Goal: Transaction & Acquisition: Purchase product/service

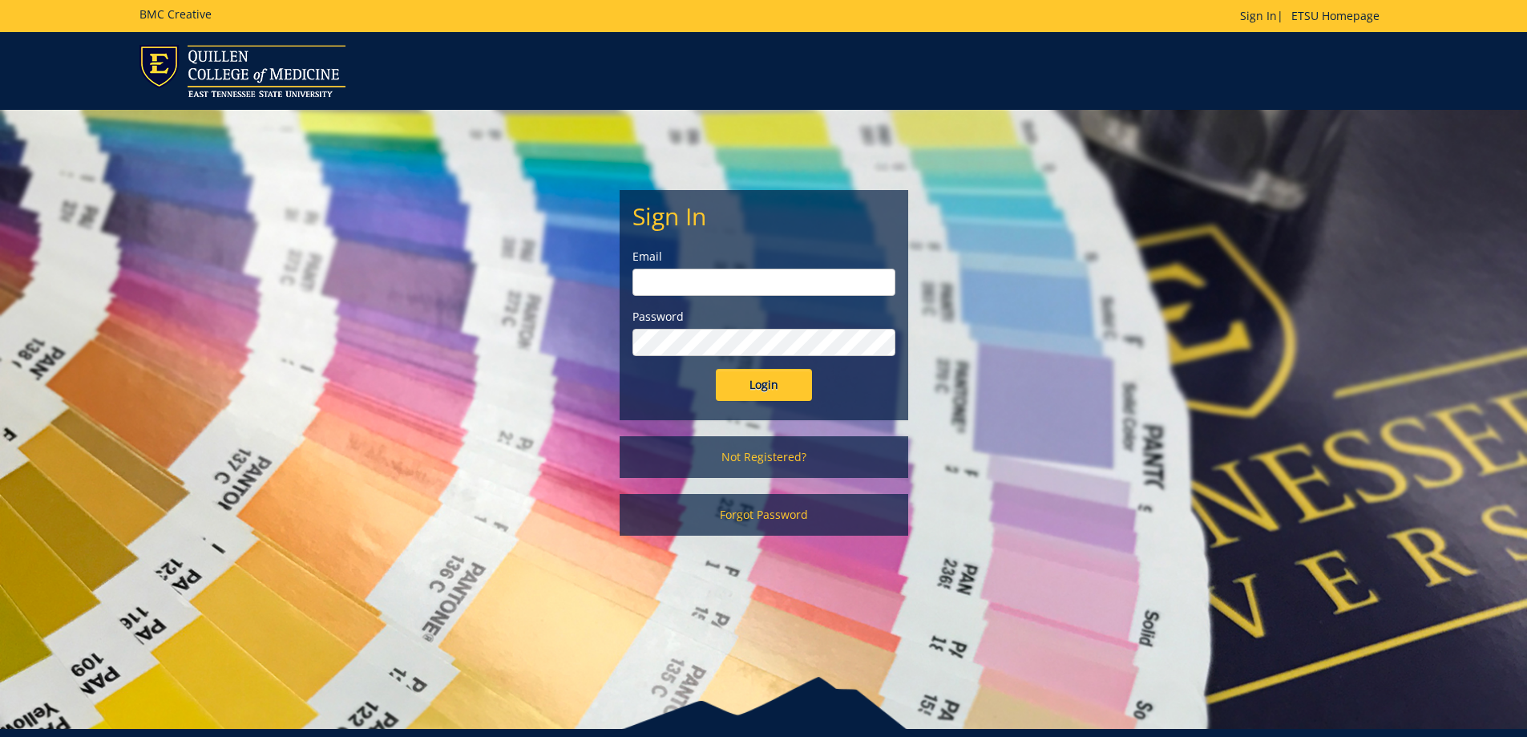
type input "[EMAIL_ADDRESS][DOMAIN_NAME]"
click at [765, 384] on input "Login" at bounding box center [764, 385] width 96 height 32
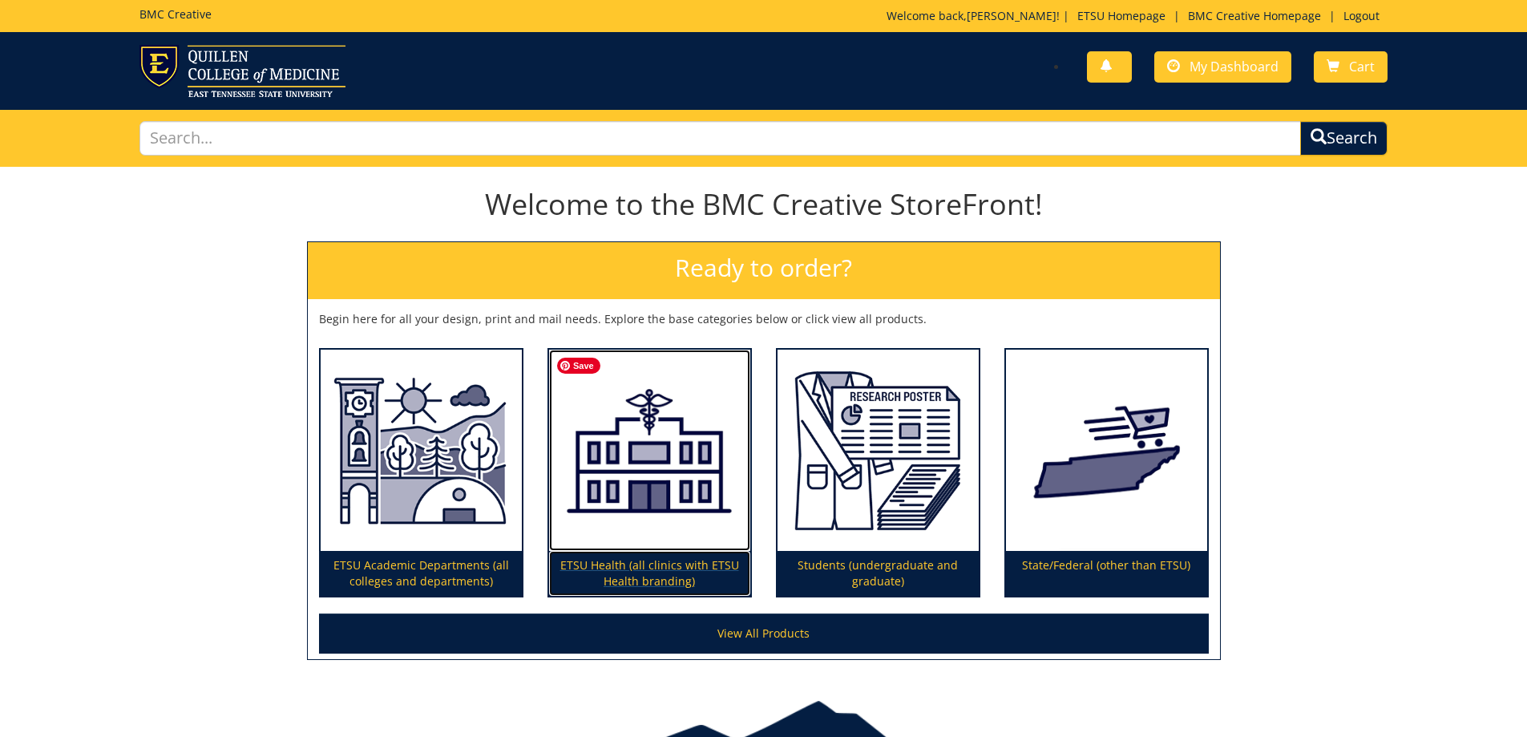
click at [624, 429] on img at bounding box center [649, 451] width 201 height 202
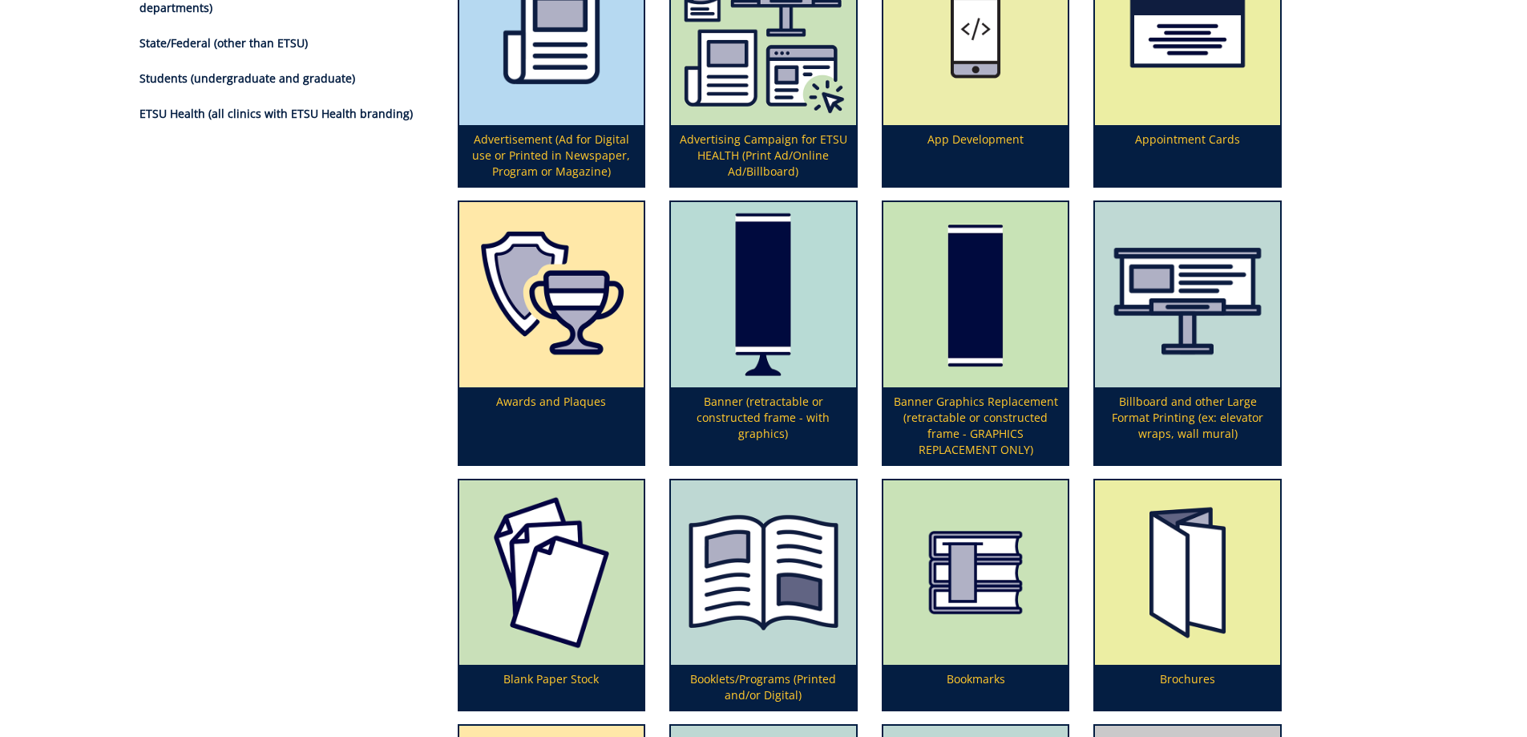
scroll to position [641, 0]
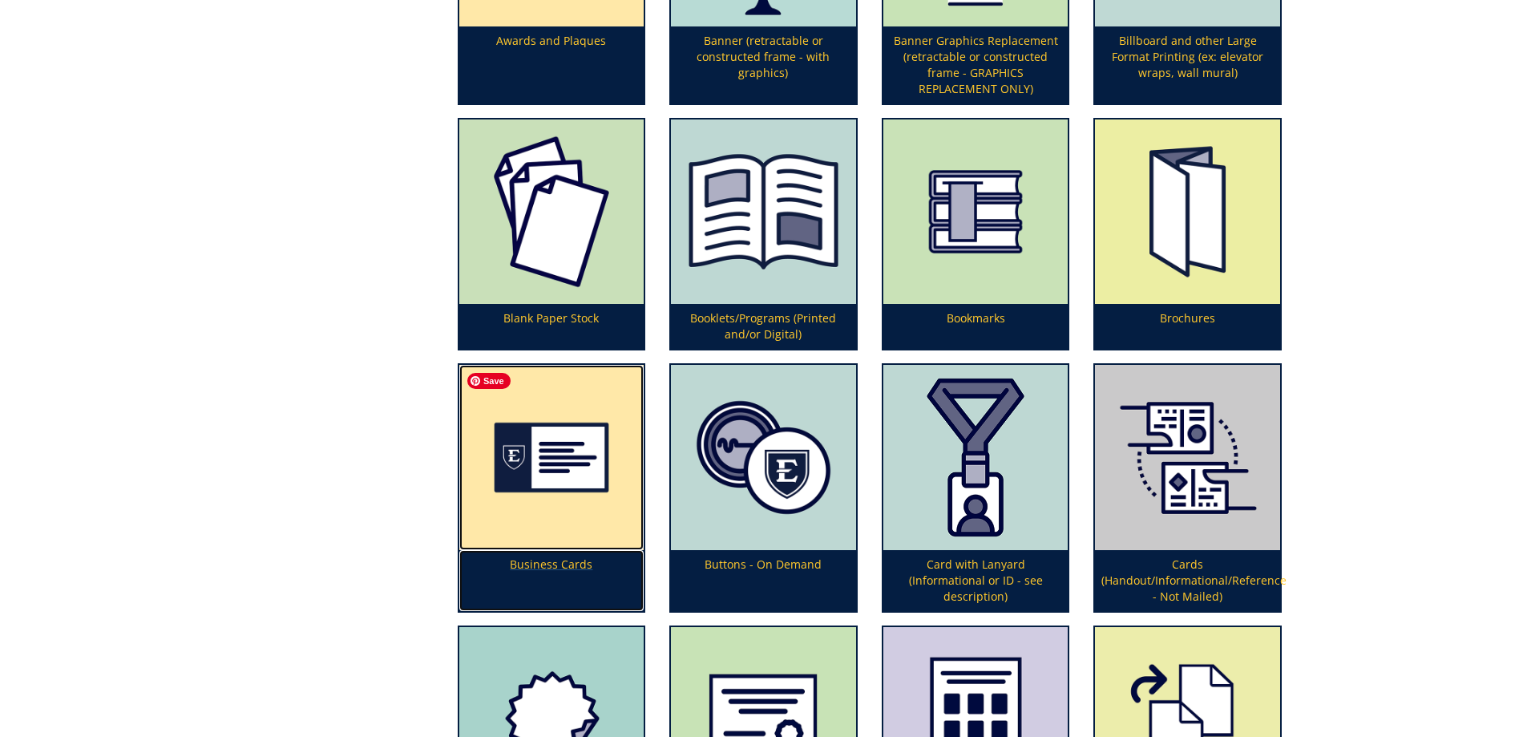
click at [527, 468] on img at bounding box center [551, 457] width 185 height 185
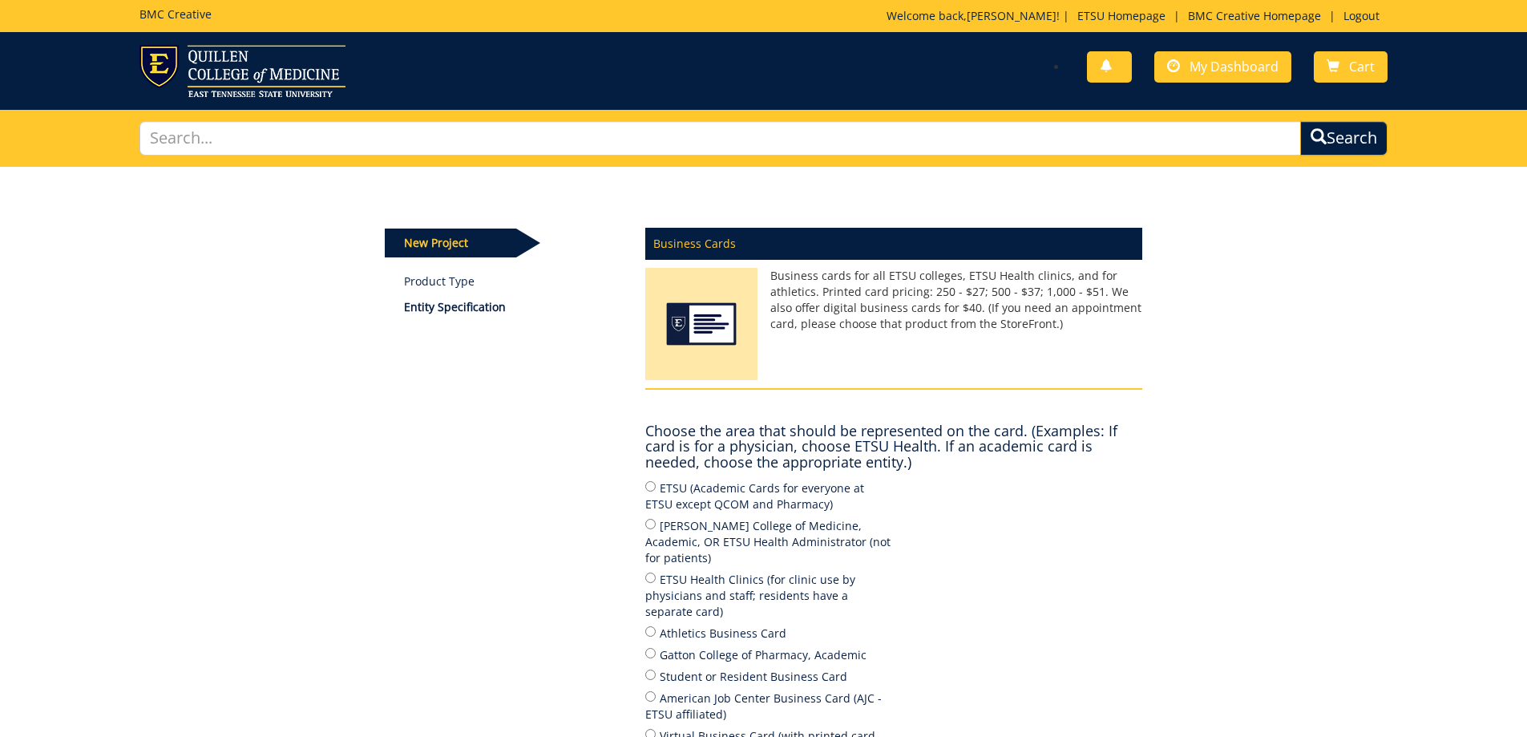
scroll to position [241, 0]
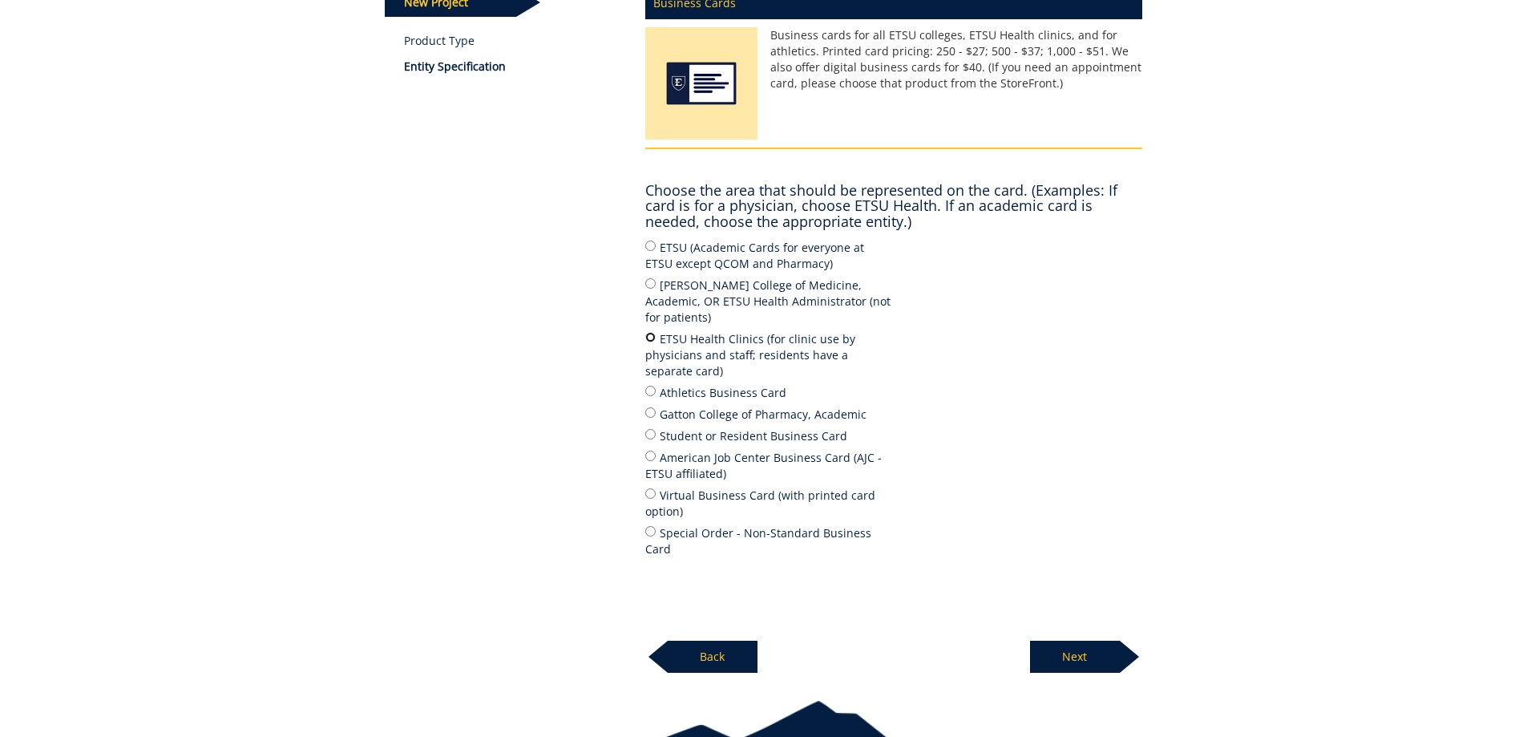
click at [649, 332] on input "ETSU Health Clinics (for clinic use by physicians and staff; residents have a s…" at bounding box center [650, 337] width 10 height 10
radio input "true"
click at [1080, 641] on p "Next" at bounding box center [1075, 657] width 90 height 32
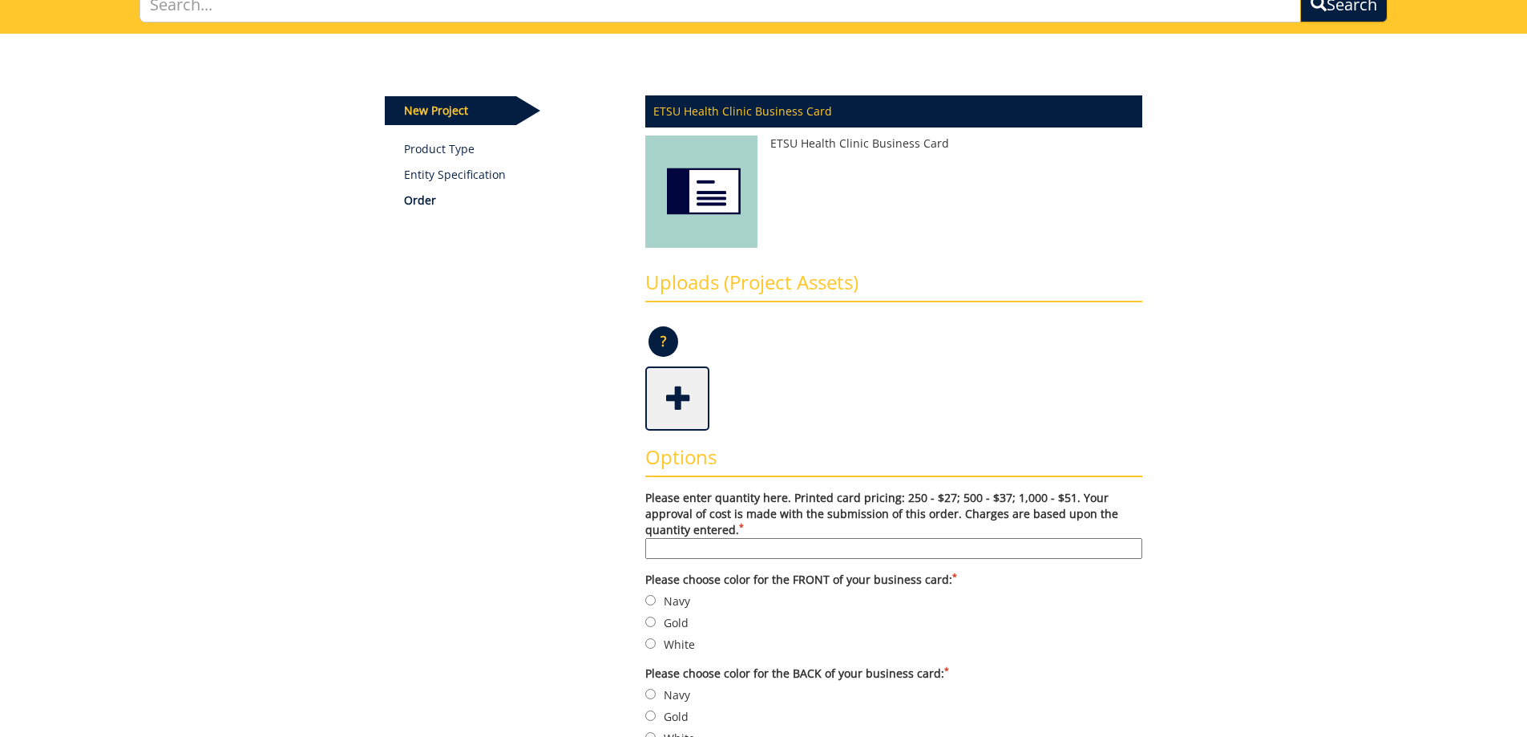
scroll to position [401, 0]
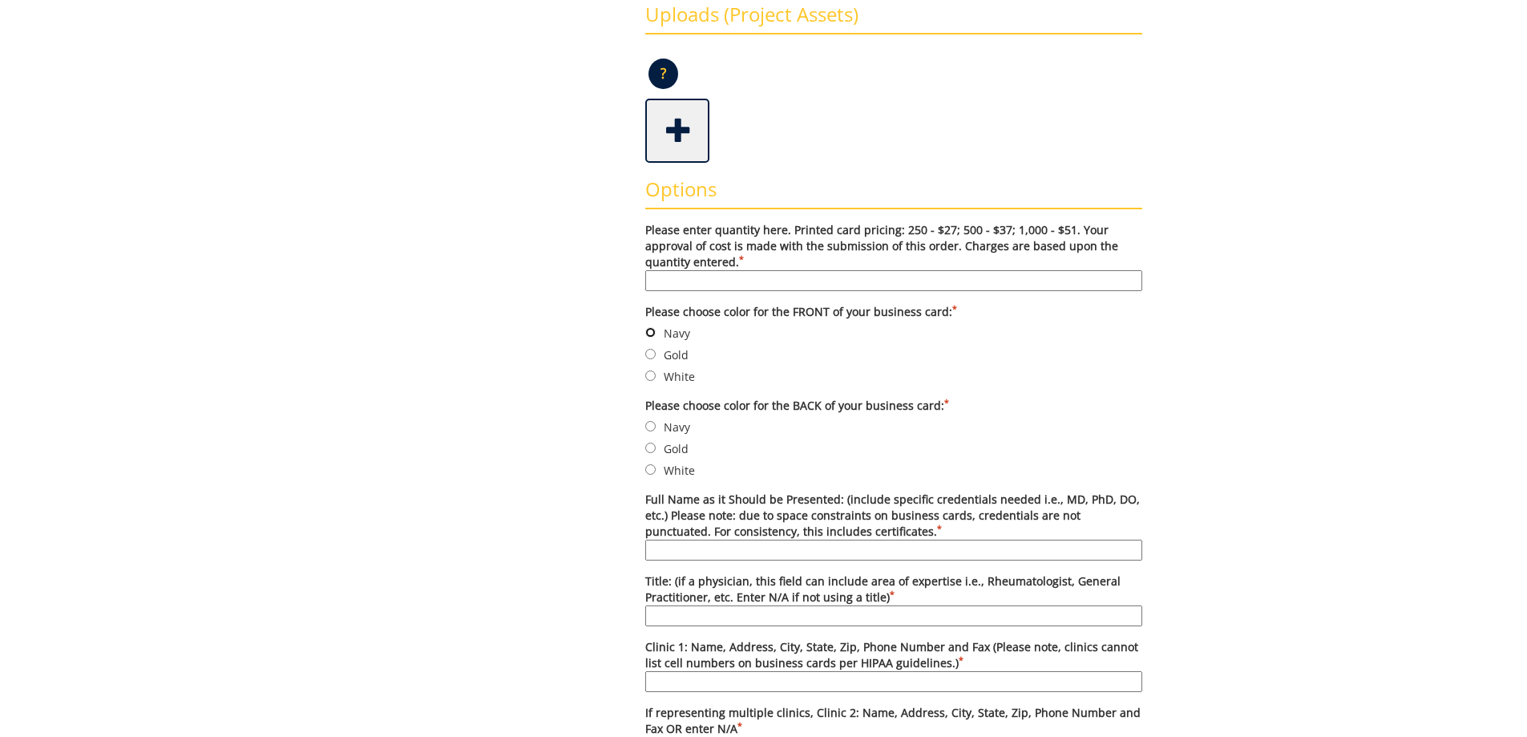
click at [648, 328] on input "Navy" at bounding box center [650, 332] width 10 height 10
radio input "true"
click at [649, 448] on input "Gold" at bounding box center [650, 448] width 10 height 10
radio input "true"
click at [1137, 411] on label "Please choose color for the BACK of your business card: *" at bounding box center [893, 406] width 497 height 16
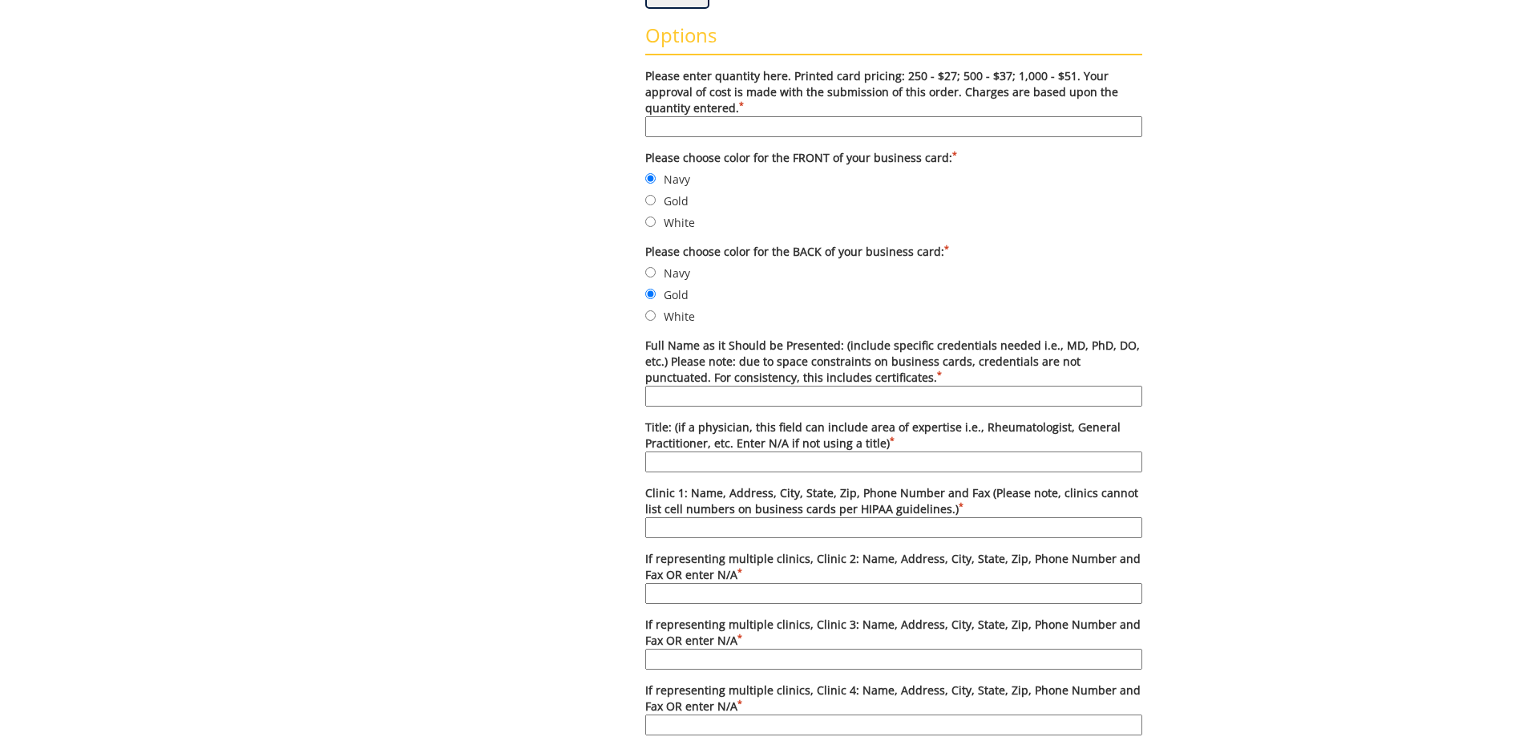
scroll to position [561, 0]
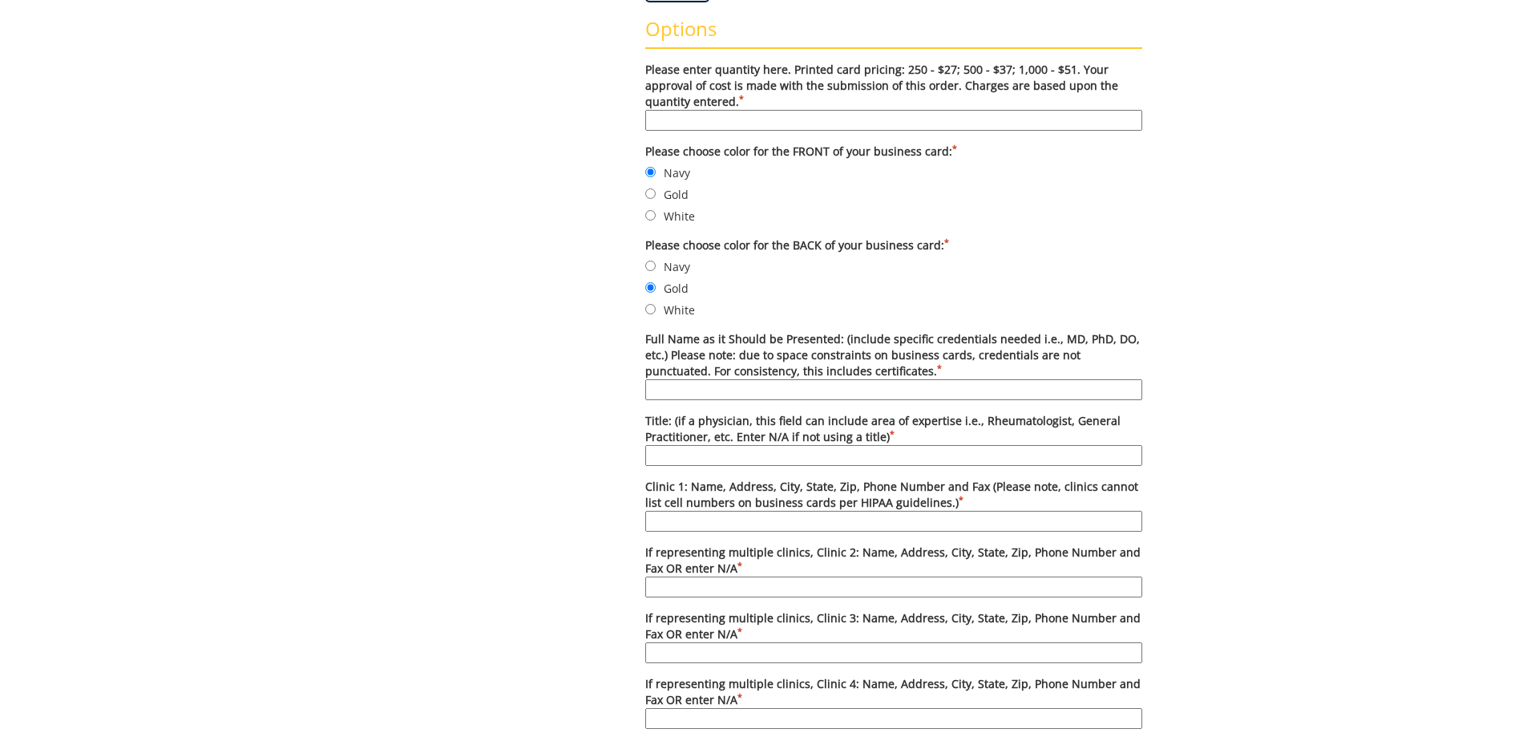
click at [775, 386] on input "Full Name as it Should be Presented: (include specific credentials needed i.e.,…" at bounding box center [893, 389] width 497 height 21
type input "[PERSON_NAME], D.O., FACS"
type input "E"
click at [799, 459] on input "Surgeon, General and Hepatopancreatobiliary and Transplant Surgery," at bounding box center [893, 455] width 497 height 21
click at [790, 449] on input "Surgeon, General and Hepatopancreatobiliary and Transplant Surgery," at bounding box center [893, 455] width 497 height 21
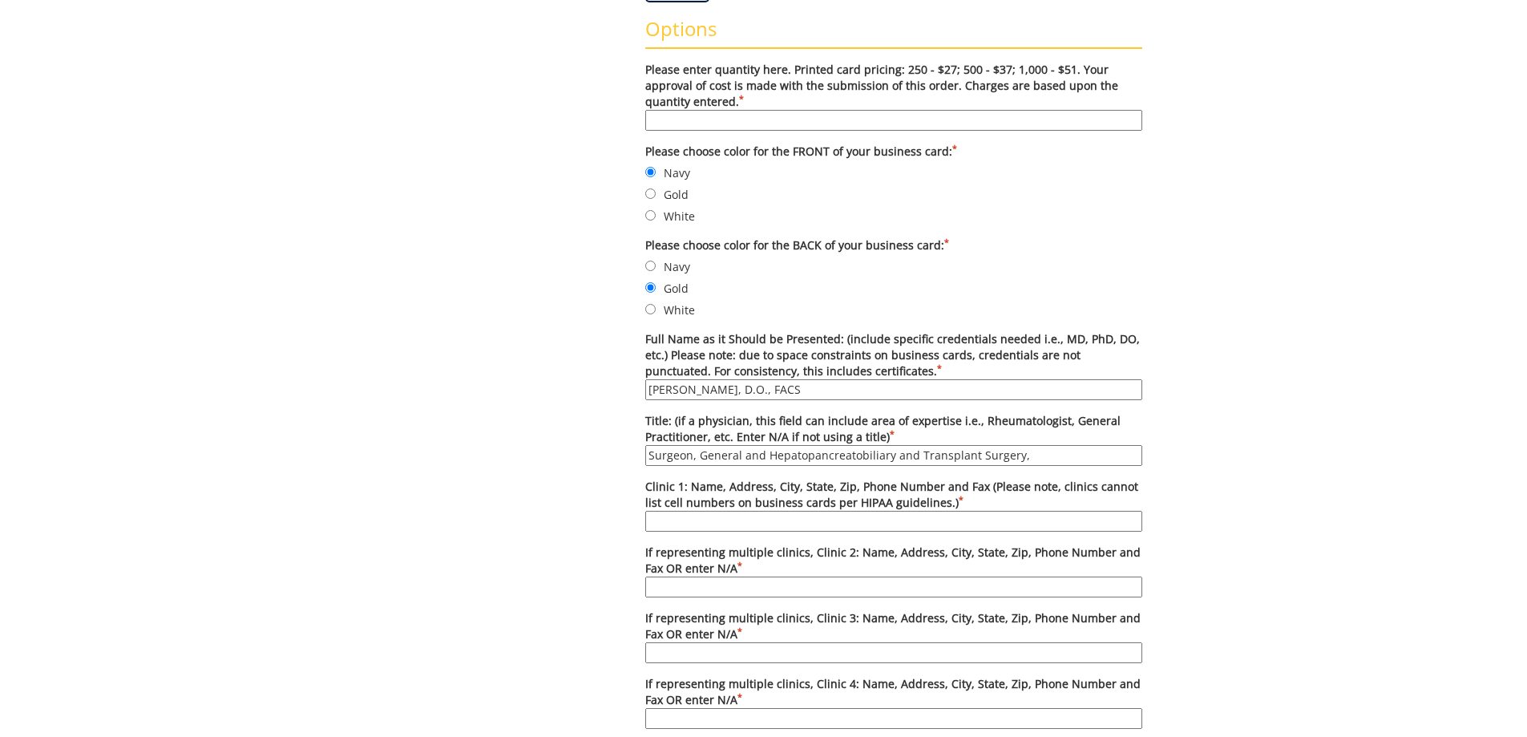
click at [1034, 456] on input "Surgeon, General and Hepatopancreatobiliary and Transplant Surgery," at bounding box center [893, 455] width 497 height 21
click at [700, 456] on input "Surgeon, General and Hepatopancreatobiliary and Transplant Surgery" at bounding box center [893, 455] width 497 height 21
type input "General and Hepatopancreatobiliary and Transplant Surgery"
click at [763, 511] on label "Clinic 1: Name, Address, City, State, Zip, Phone Number and Fax (Please note, c…" at bounding box center [893, 505] width 497 height 53
click at [763, 511] on input "Clinic 1: Name, Address, City, State, Zip, Phone Number and Fax (Please note, c…" at bounding box center [893, 521] width 497 height 21
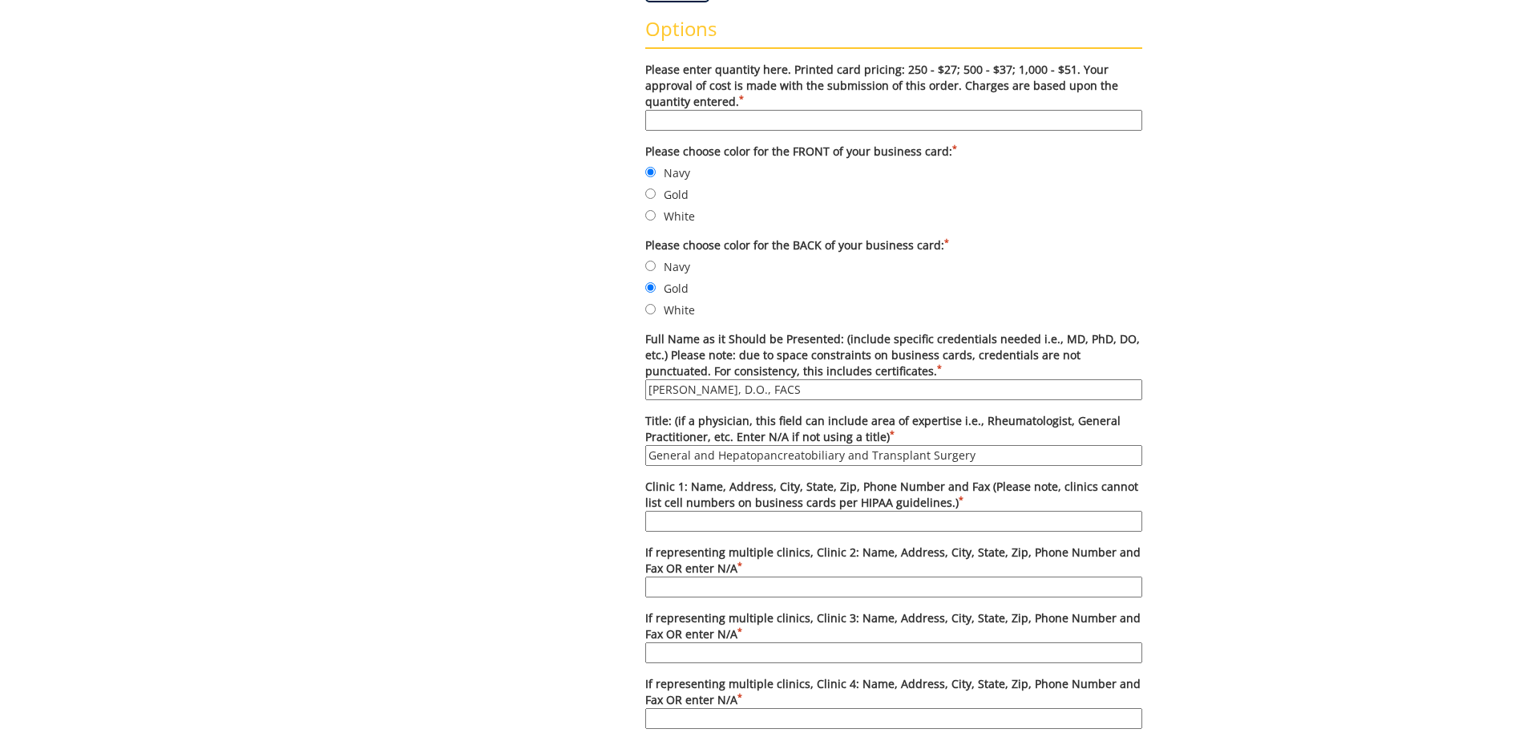
click at [764, 516] on input "Clinic 1: Name, Address, City, State, Zip, Phone Number and Fax (Please note, c…" at bounding box center [893, 521] width 497 height 21
drag, startPoint x: 806, startPoint y: 518, endPoint x: 1233, endPoint y: 515, distance: 427.4
click at [1233, 515] on div "Some kind of message here. New Project Product Type Entity Specification Order …" at bounding box center [763, 430] width 1527 height 1649
click at [1006, 516] on input "ETSU Health Department of Surgery, 325 N State of Franklin Rd, 3rd Floor, Johns…" at bounding box center [893, 521] width 497 height 21
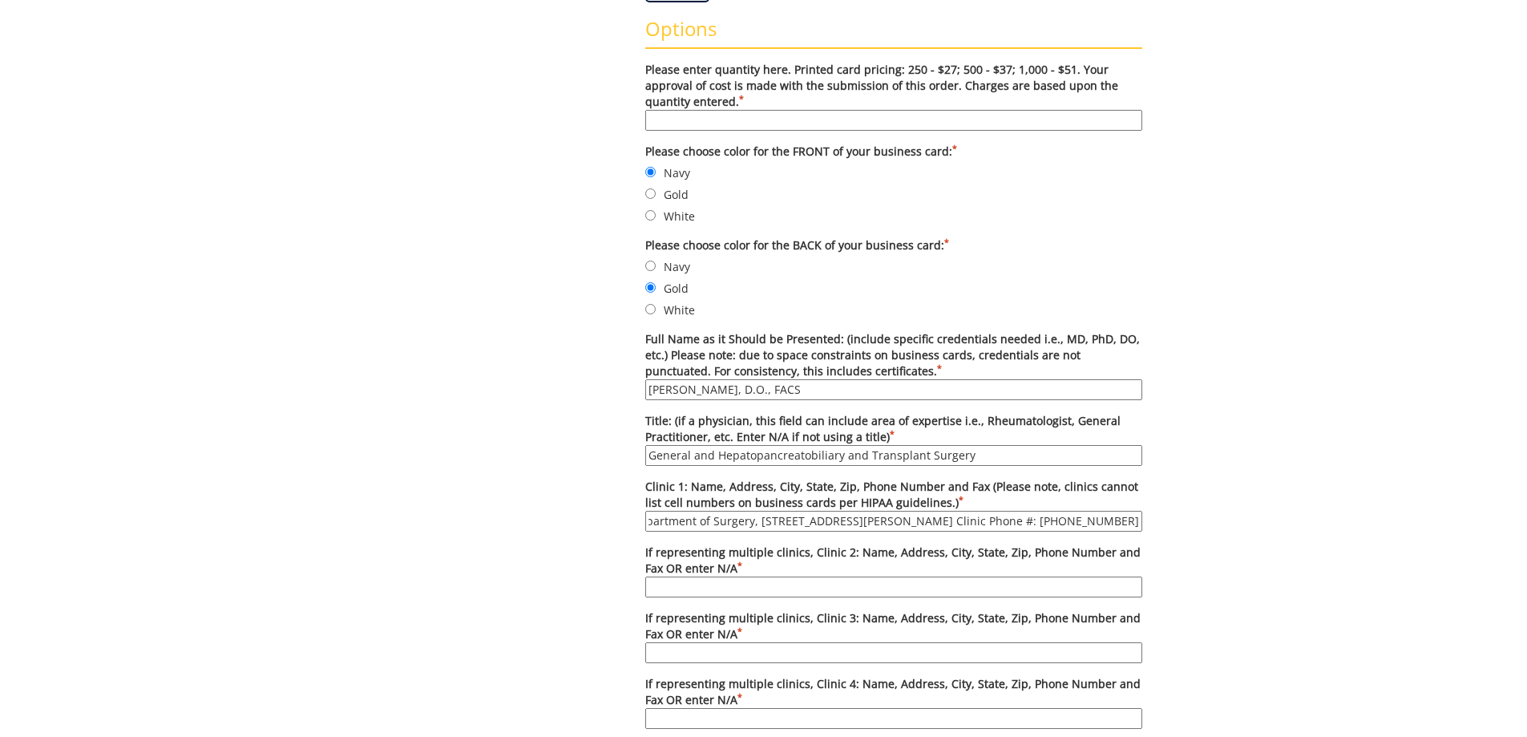
drag, startPoint x: 1088, startPoint y: 517, endPoint x: 1248, endPoint y: 516, distance: 159.6
click at [1248, 516] on div "Some kind of message here. New Project Product Type Entity Specification Order …" at bounding box center [763, 430] width 1527 height 1649
type input "ETSU Health Department of Surgery, [STREET_ADDRESS][PERSON_NAME] Clinic Phone #…"
click at [1248, 516] on div "Some kind of message here. New Project Product Type Entity Specification Order …" at bounding box center [763, 430] width 1527 height 1649
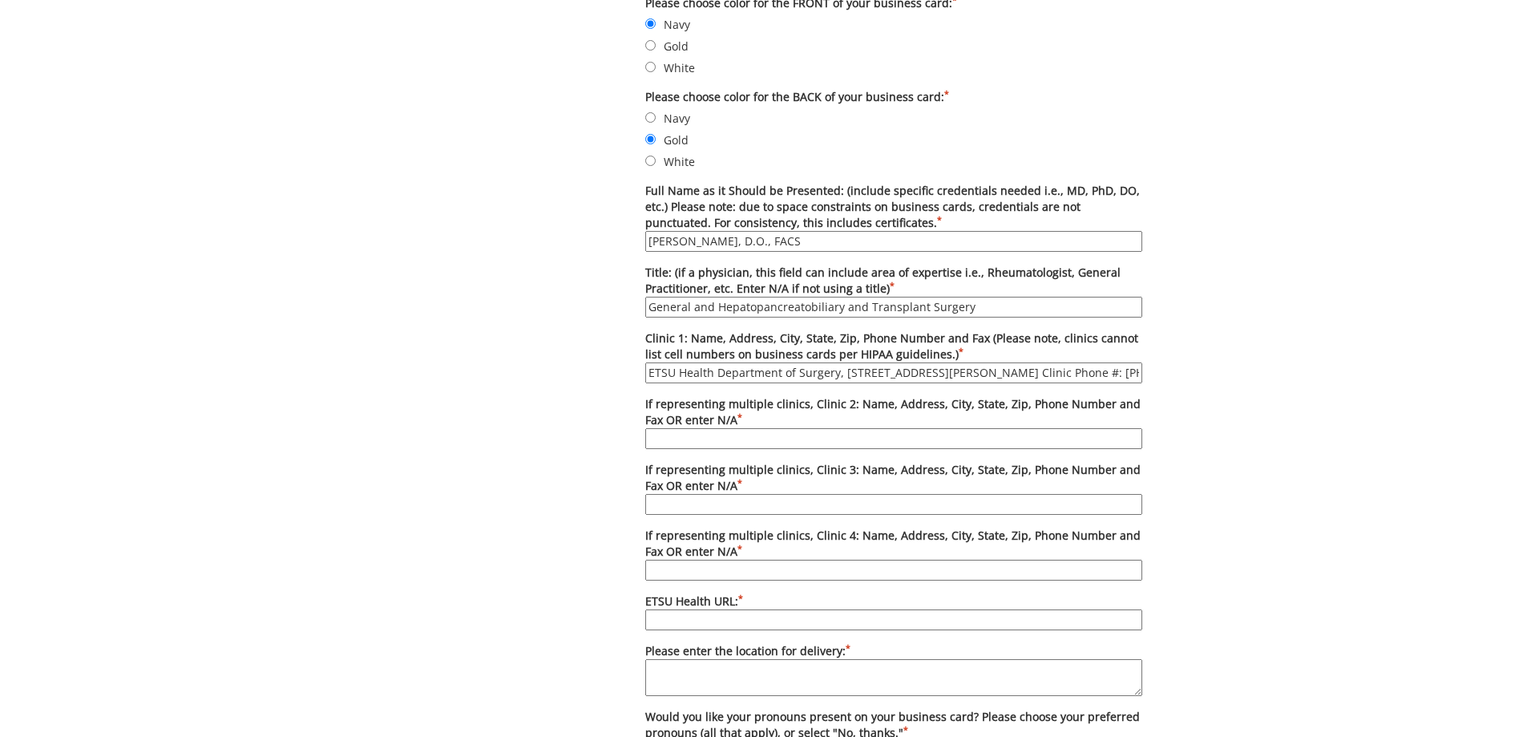
scroll to position [722, 0]
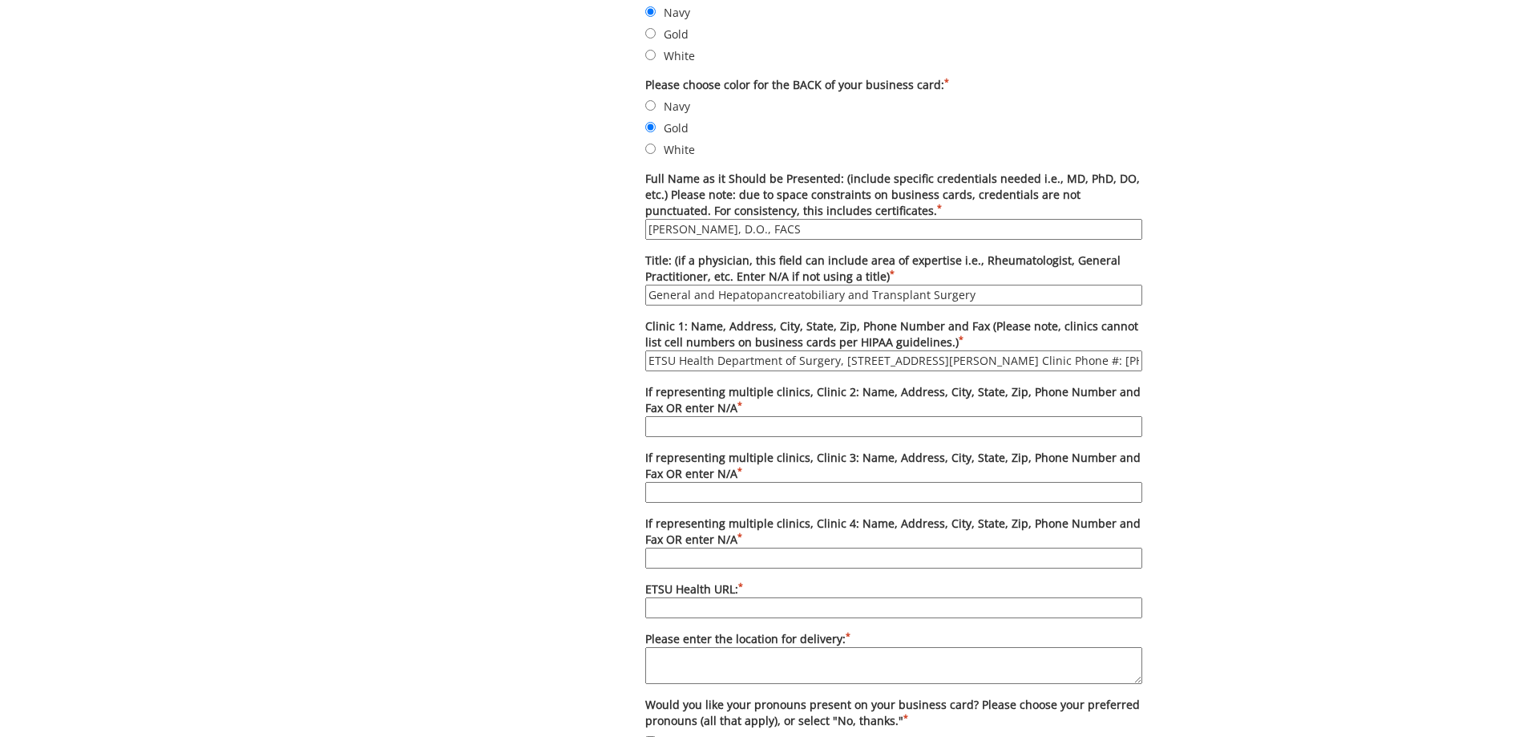
click at [709, 426] on input "If representing multiple clinics, Clinic 2: Name, Address, City, State, Zip, Ph…" at bounding box center [893, 426] width 497 height 21
type input "N/A"
type input "ETSUHealth.org"
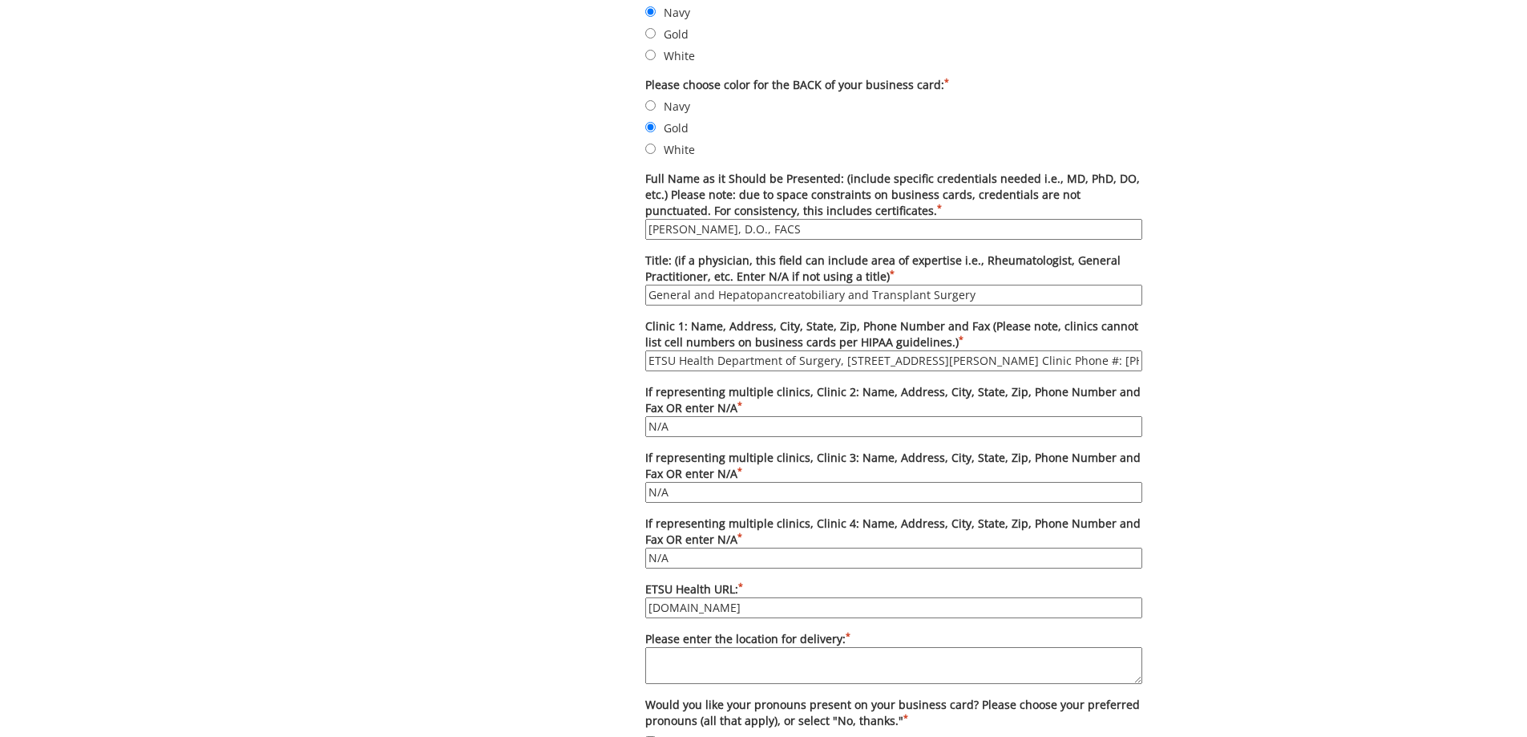
click at [403, 629] on div "Some kind of message here. New Project Product Type Entity Specification Order …" at bounding box center [764, 269] width 782 height 1649
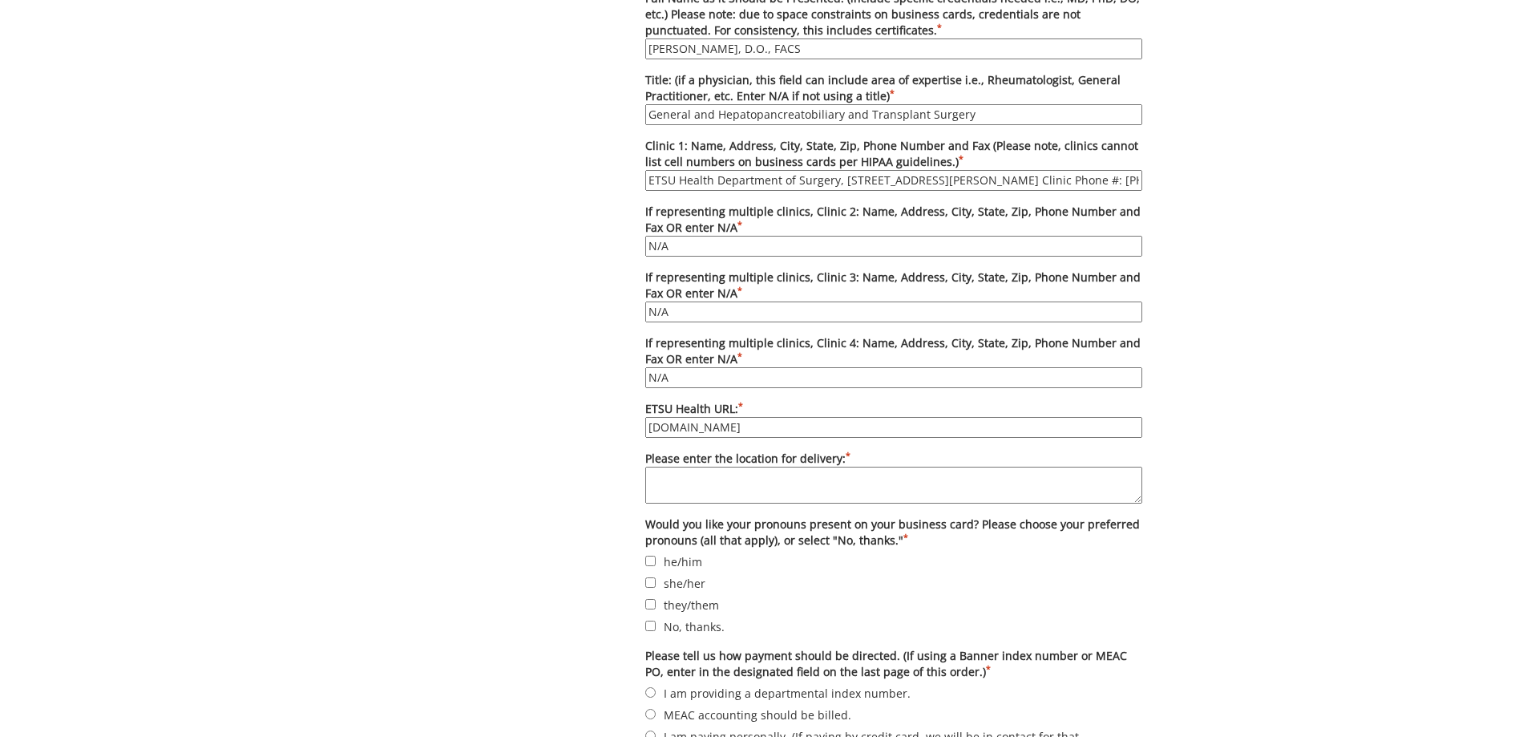
scroll to position [1203, 0]
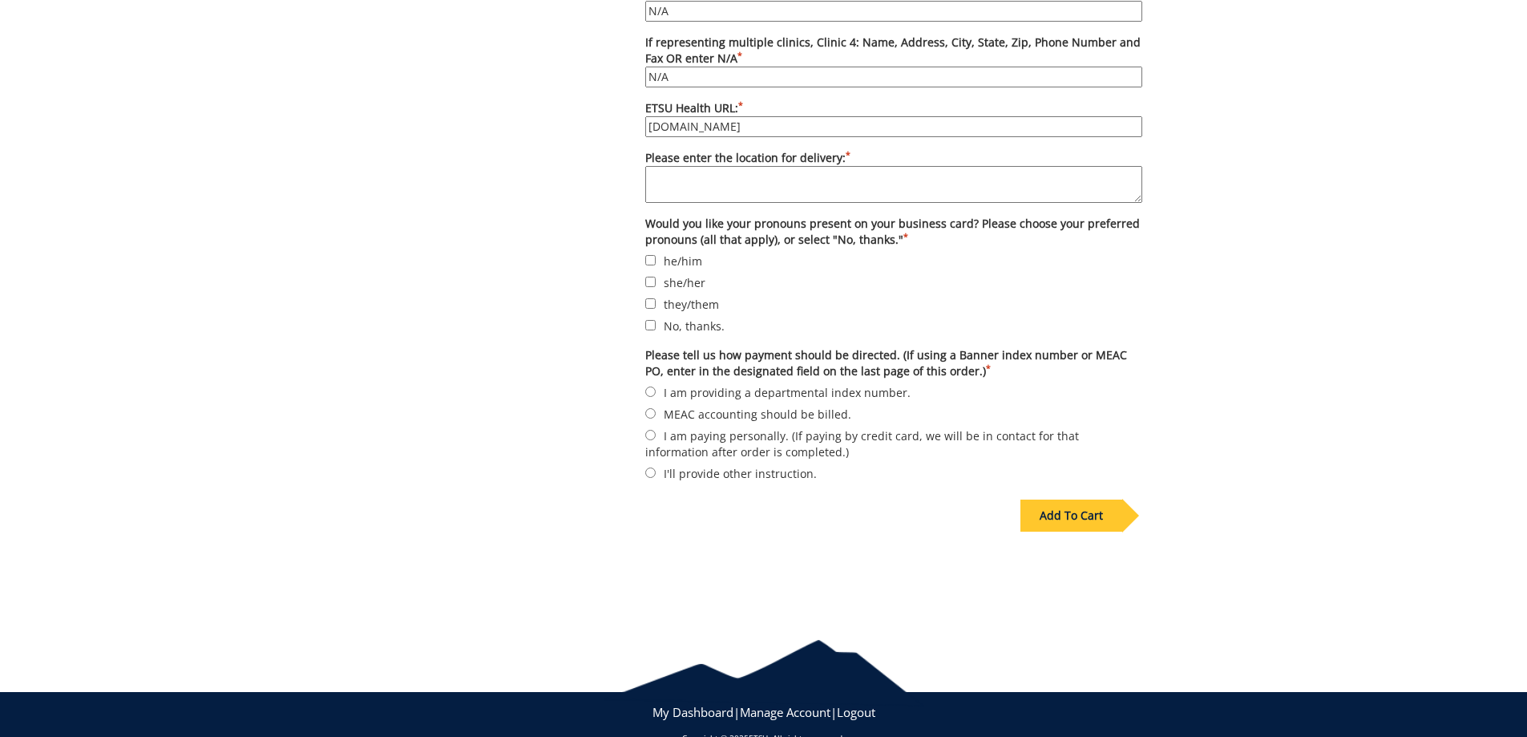
click at [716, 183] on textarea "Please enter the location for delivery: *" at bounding box center [893, 184] width 497 height 37
type textarea "E"
type textarea "324 N State of Franklin Rd, 3rd Floor"
click at [652, 326] on input "No, thanks." at bounding box center [650, 325] width 10 height 10
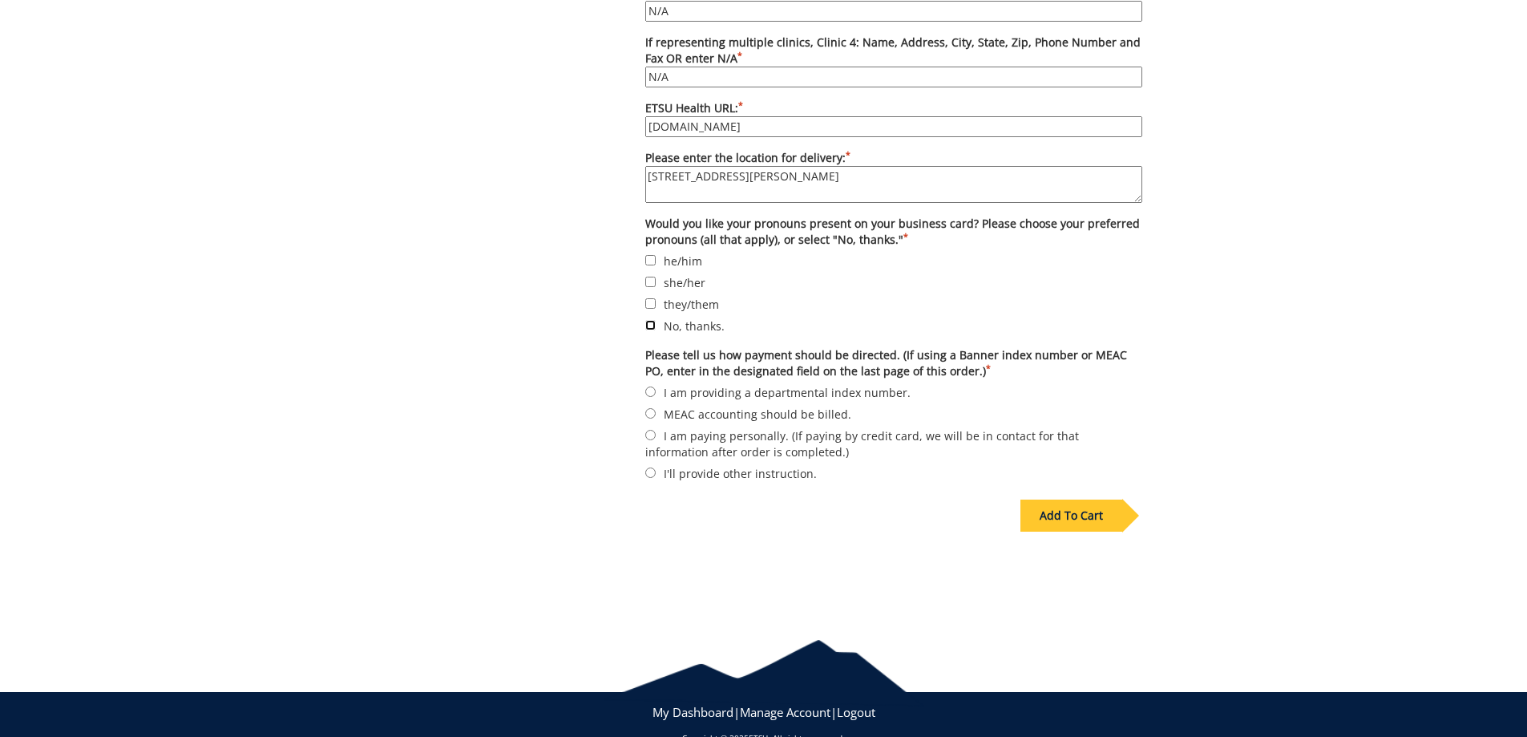
checkbox input "true"
click at [650, 421] on label "MEAC accounting should be billed." at bounding box center [893, 414] width 497 height 18
click at [650, 419] on input "MEAC accounting should be billed." at bounding box center [650, 413] width 10 height 10
radio input "true"
click at [1060, 520] on div "Add To Cart" at bounding box center [1072, 516] width 102 height 32
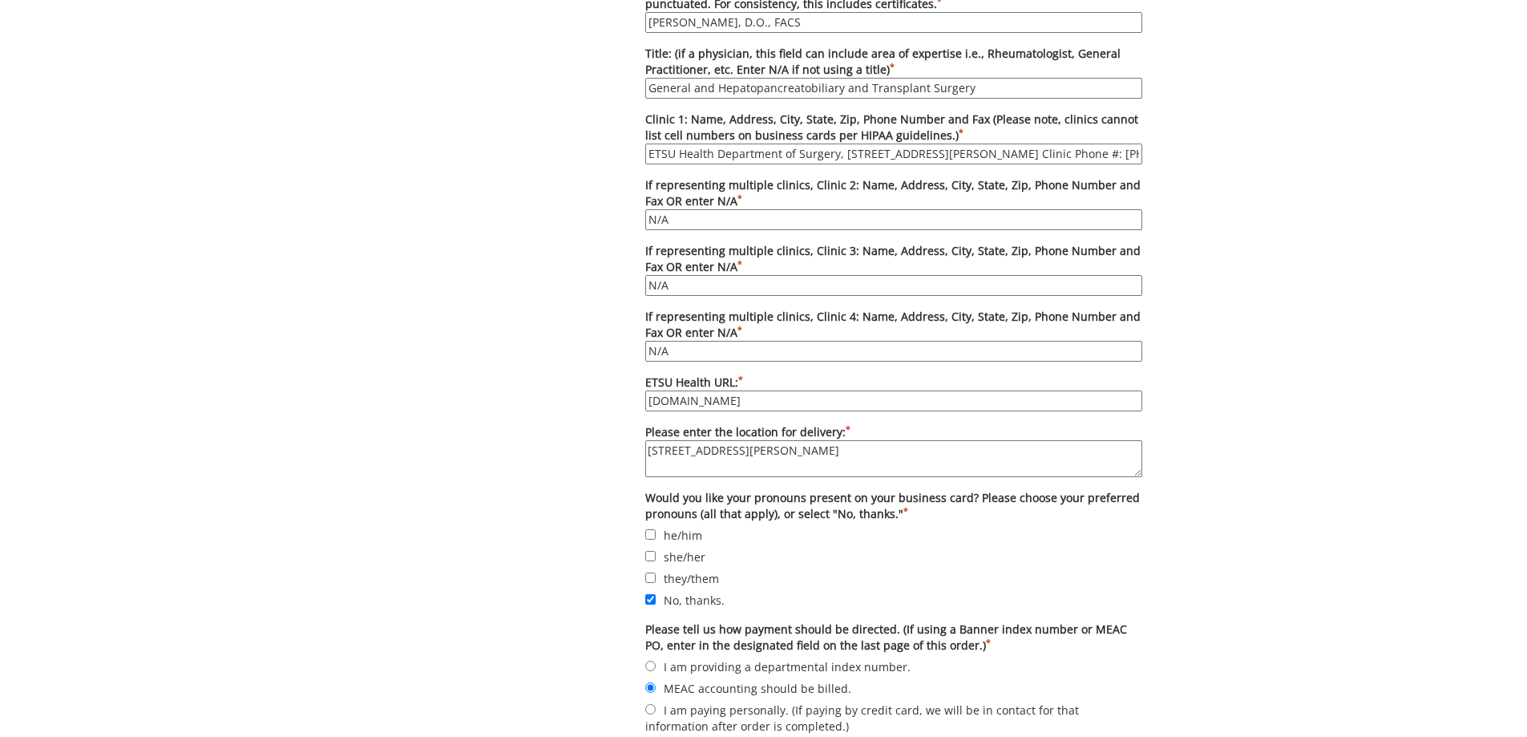
scroll to position [1253, 0]
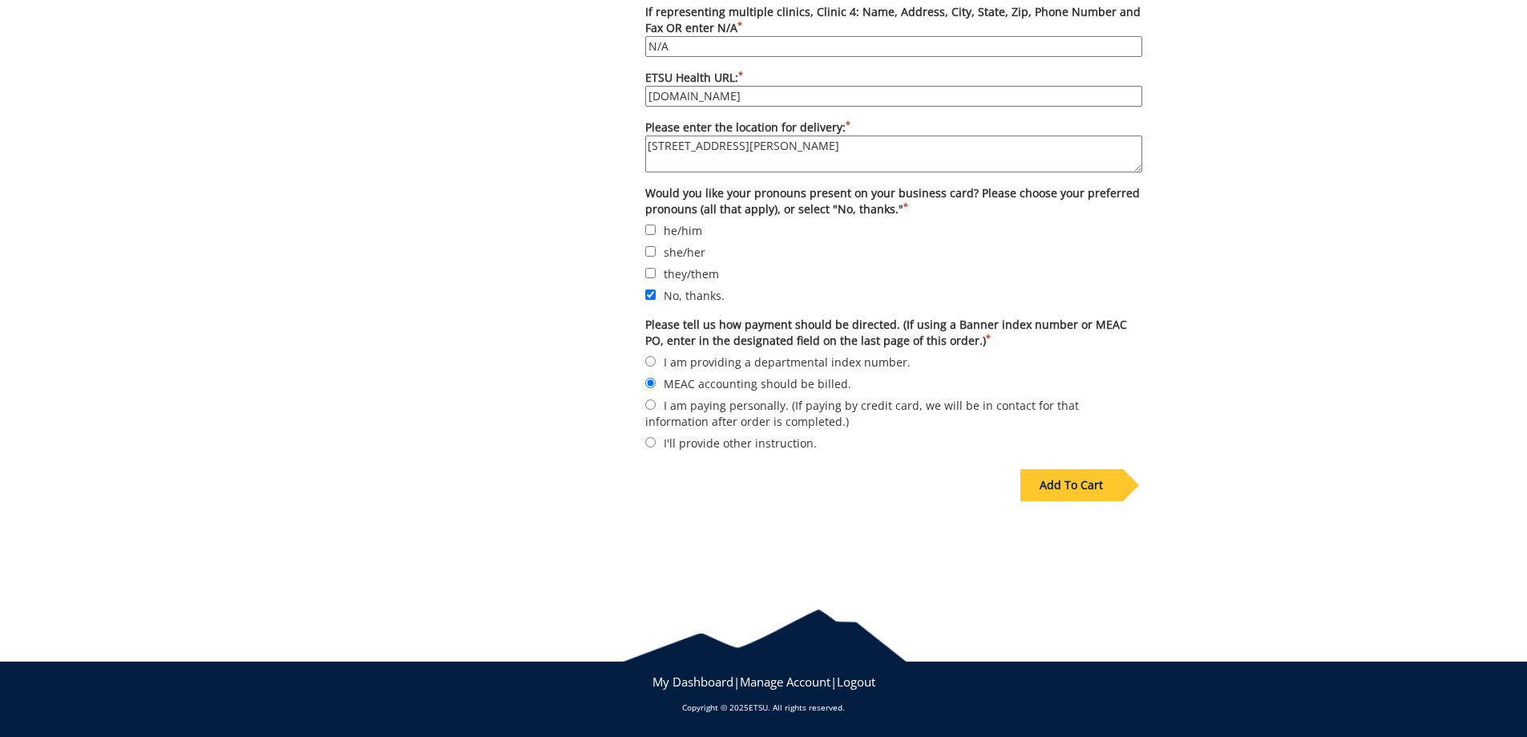
click at [1085, 475] on div "Add To Cart" at bounding box center [1072, 485] width 102 height 32
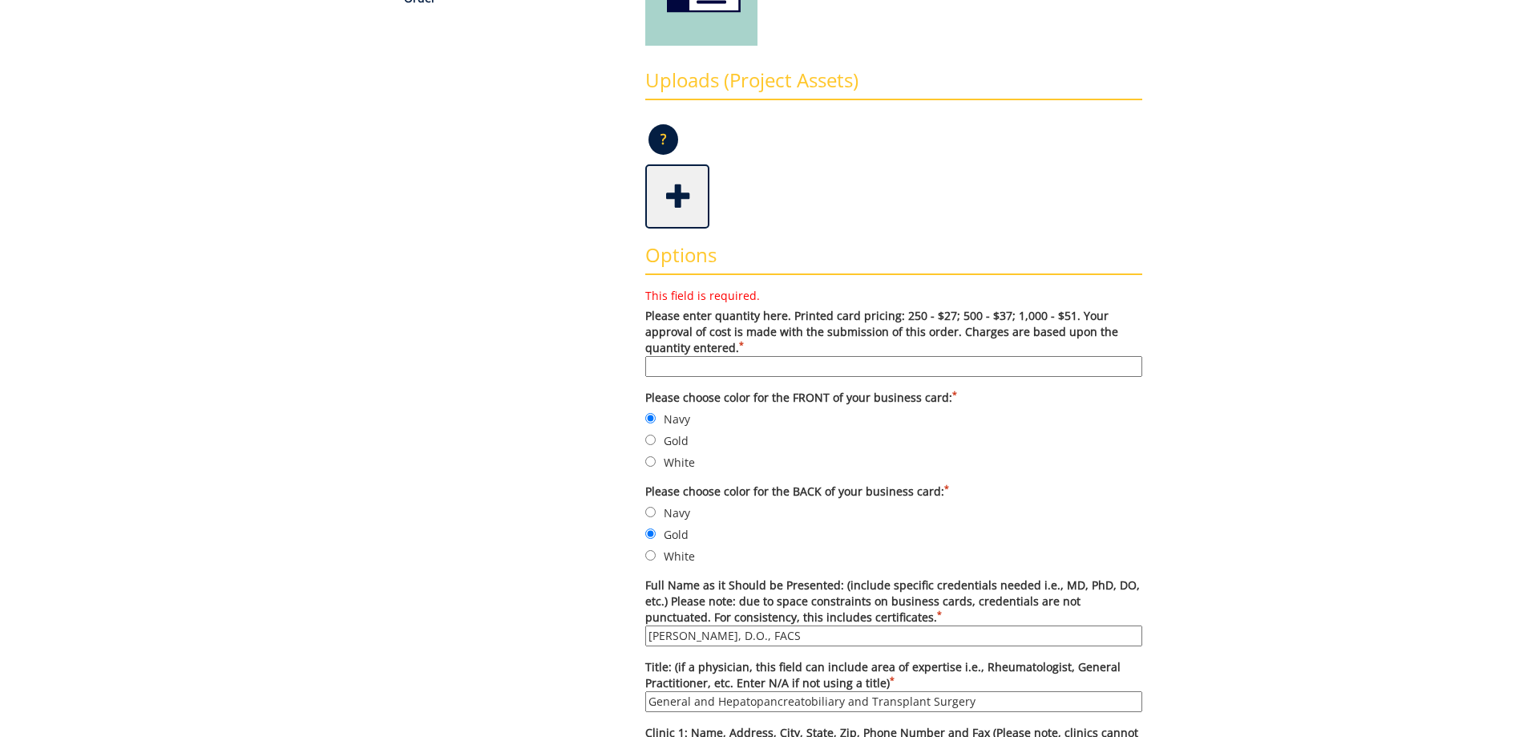
scroll to position [451, 0]
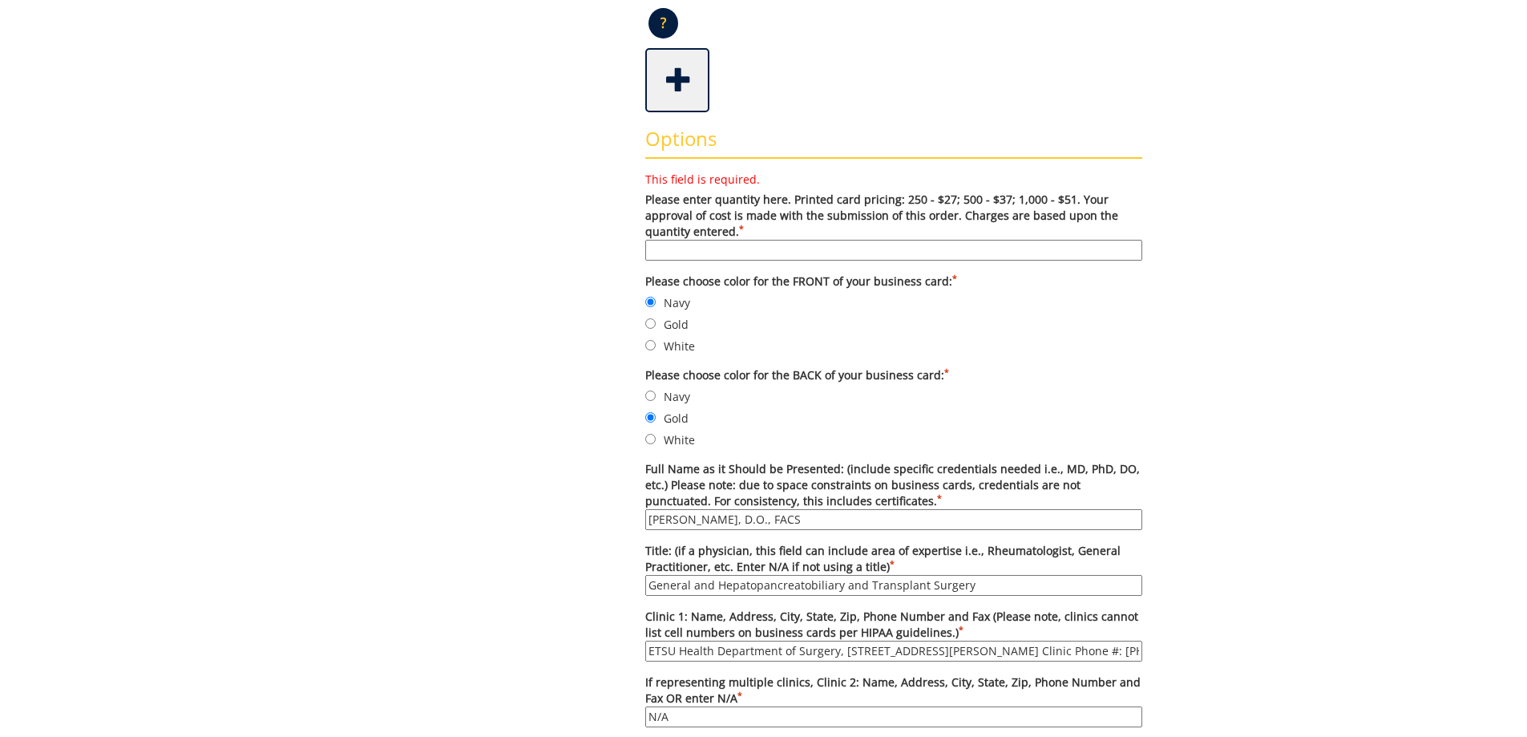
click at [691, 241] on input "This field is required. Please enter quantity here. Printed card pricing: 250 -…" at bounding box center [893, 250] width 497 height 21
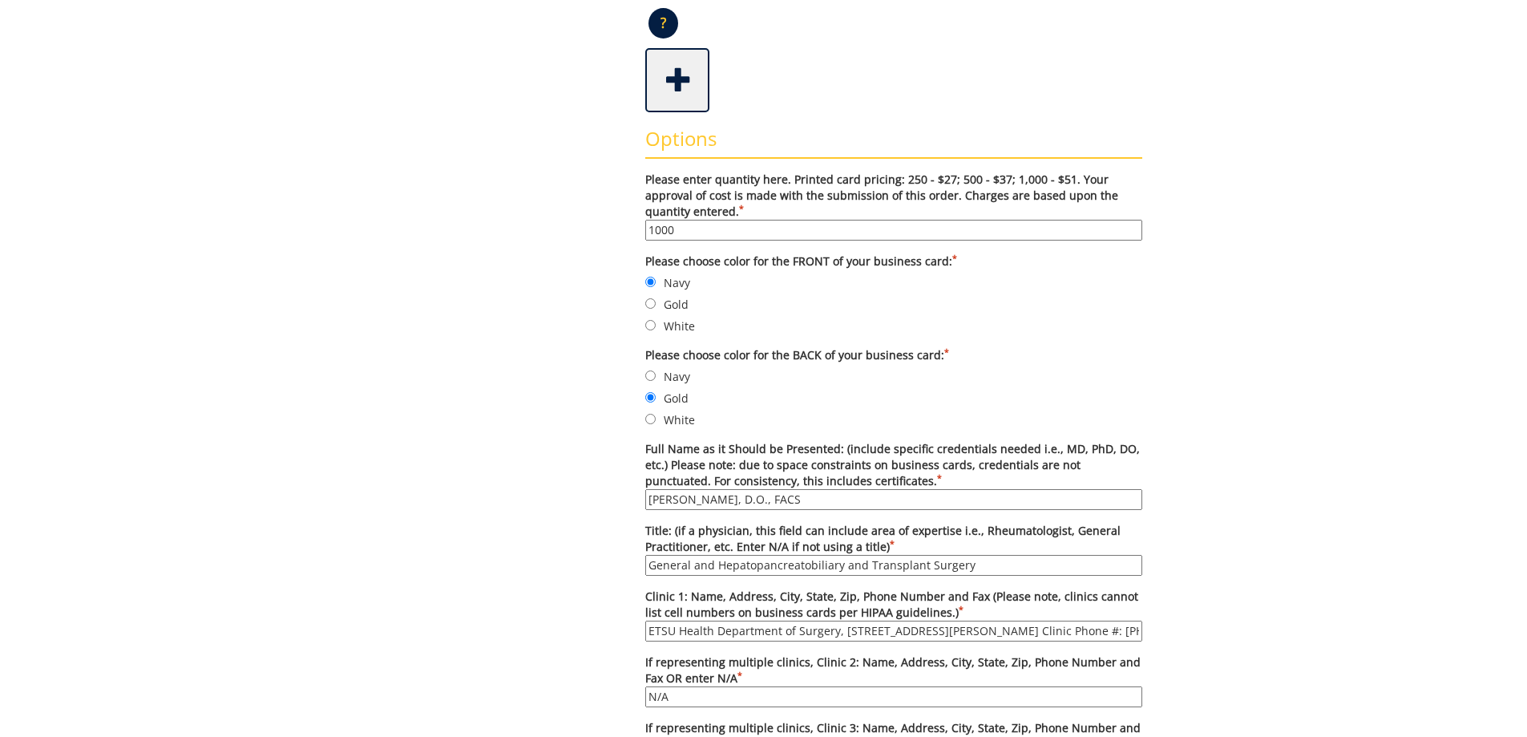
type input "1000"
drag, startPoint x: 498, startPoint y: 270, endPoint x: 456, endPoint y: 246, distance: 48.1
click at [491, 264] on div "Some kind of message here. New Project Product Type Entity Specification Order …" at bounding box center [764, 539] width 782 height 1649
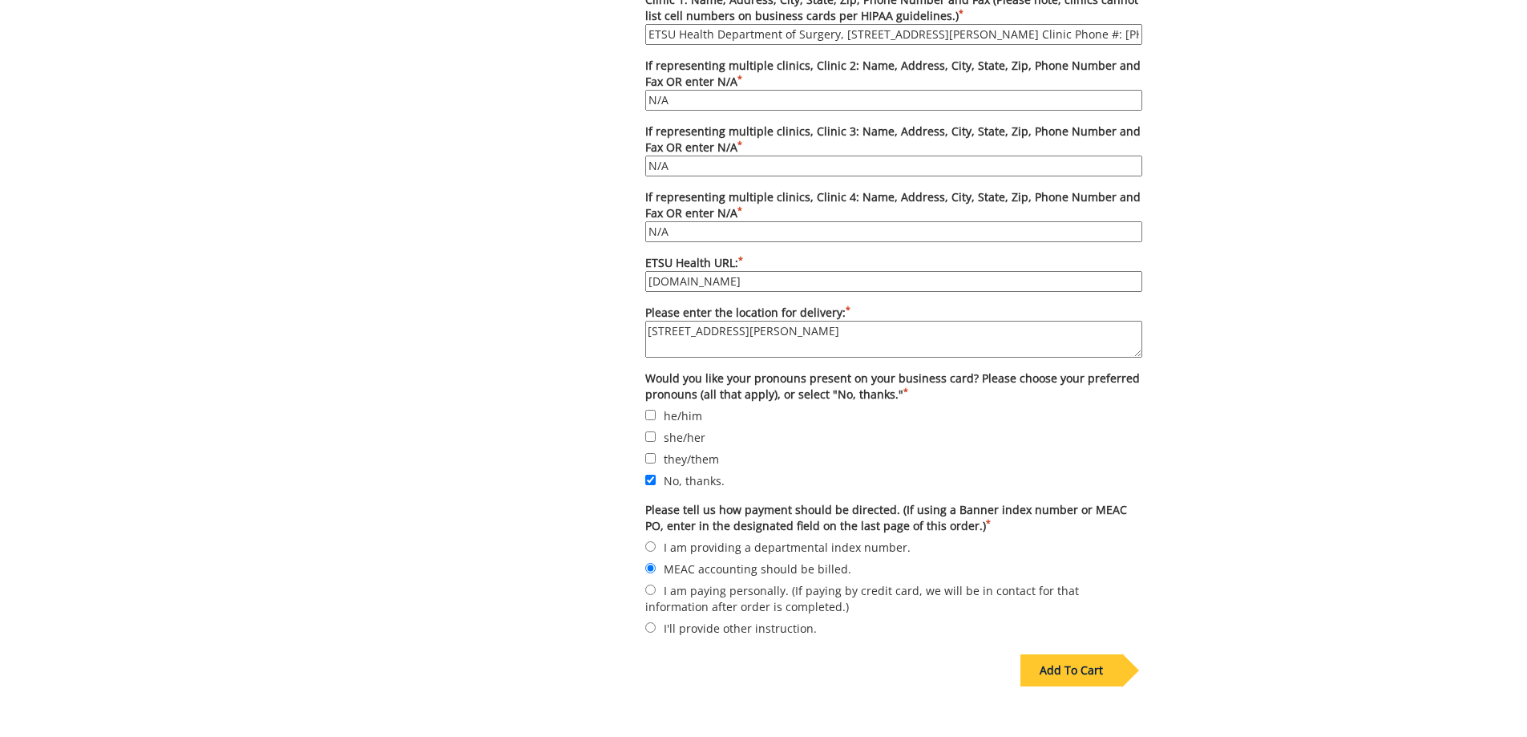
scroll to position [1233, 0]
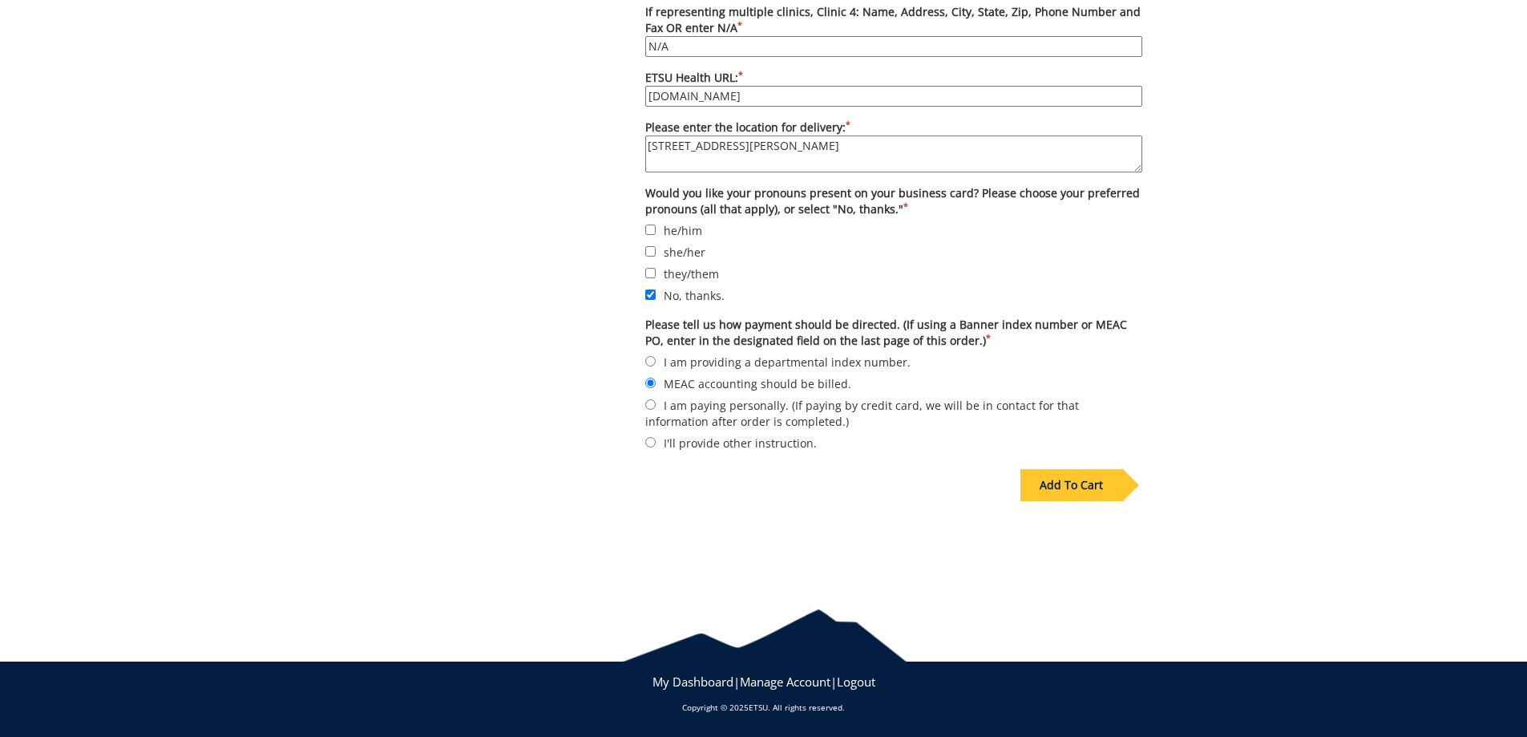
click at [1082, 482] on div "Add To Cart" at bounding box center [1072, 485] width 102 height 32
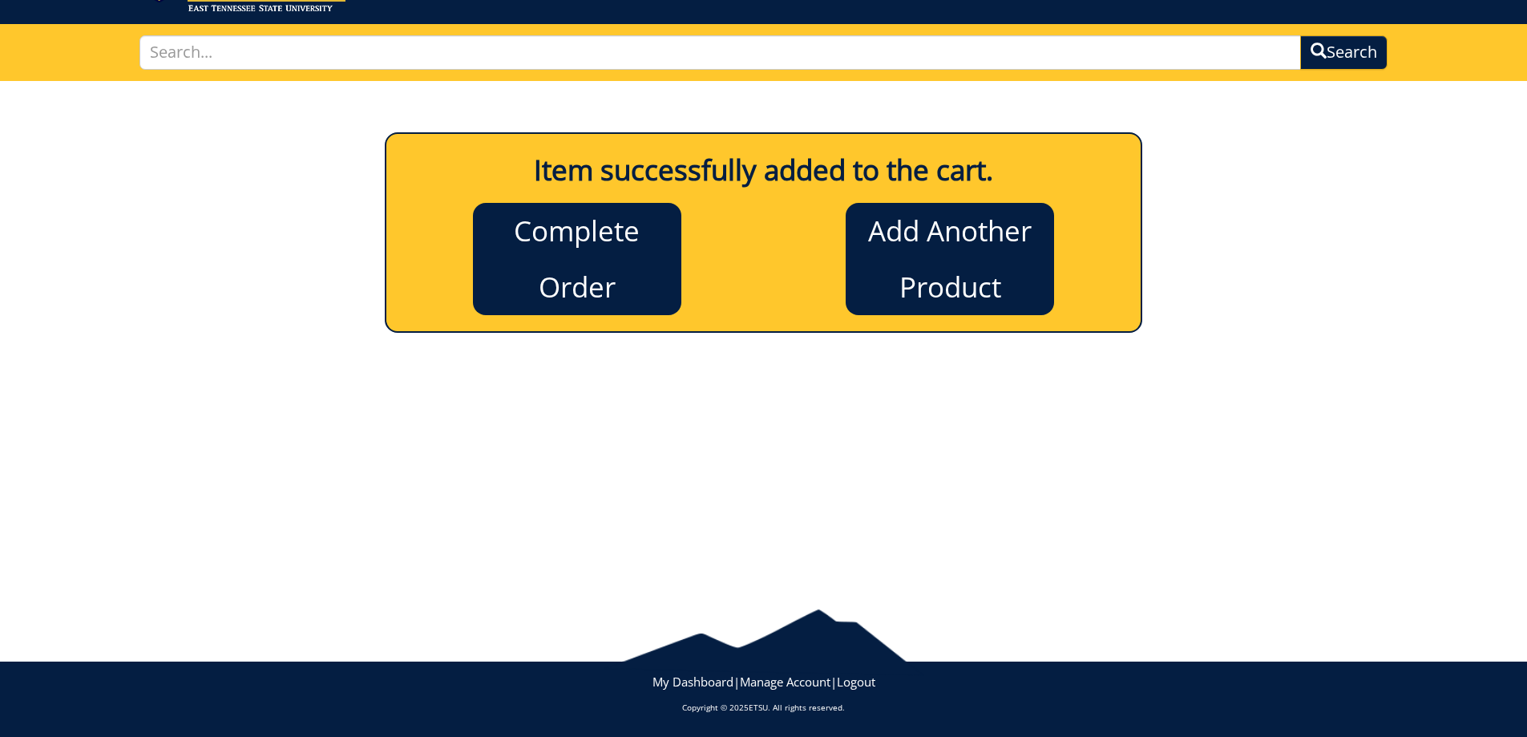
scroll to position [86, 0]
click at [1071, 483] on div "Item successfully added to the cart. Complete Order Add Another Product New Pro…" at bounding box center [763, 331] width 1527 height 501
click at [613, 254] on link "Complete Order" at bounding box center [577, 259] width 208 height 112
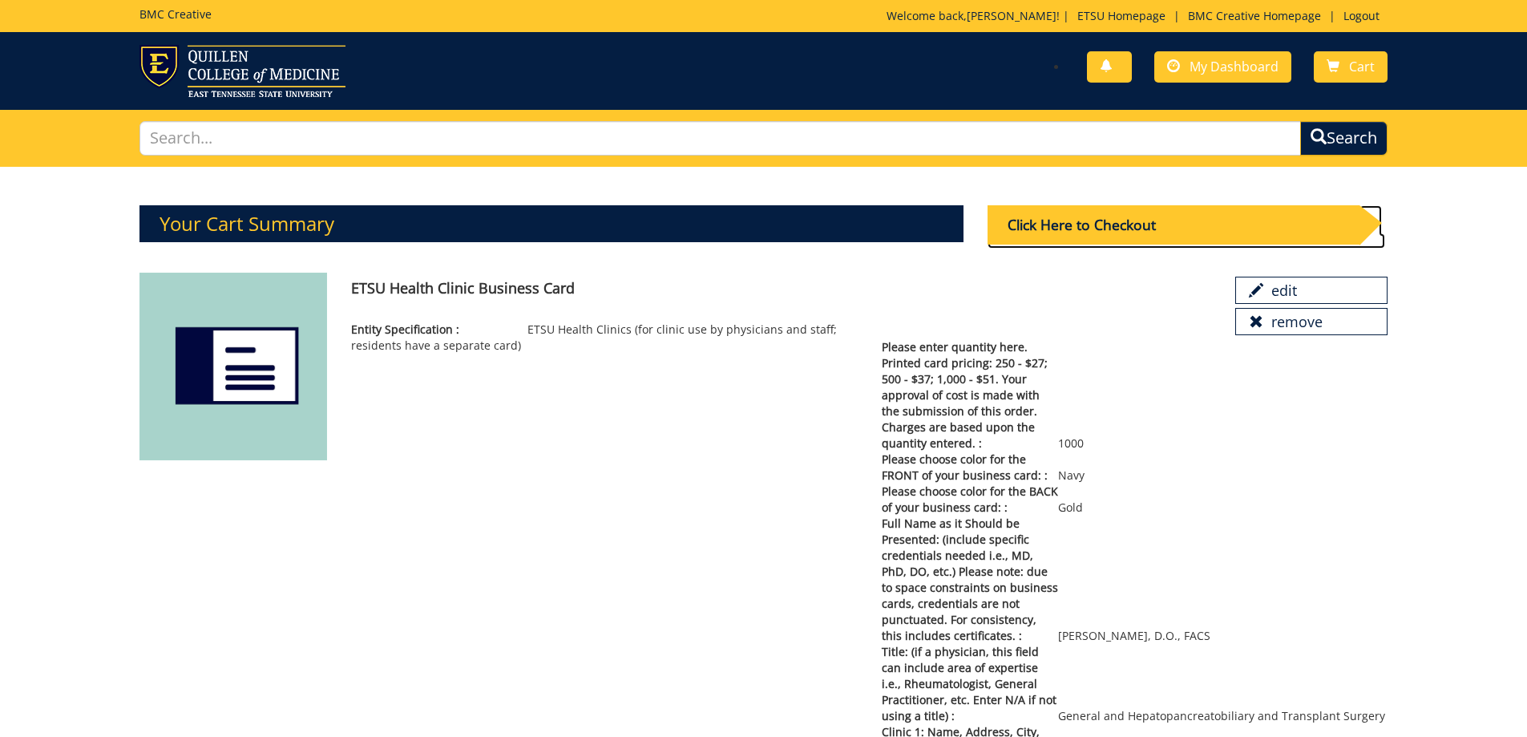
click at [1058, 219] on div "Click Here to Checkout" at bounding box center [1174, 224] width 372 height 39
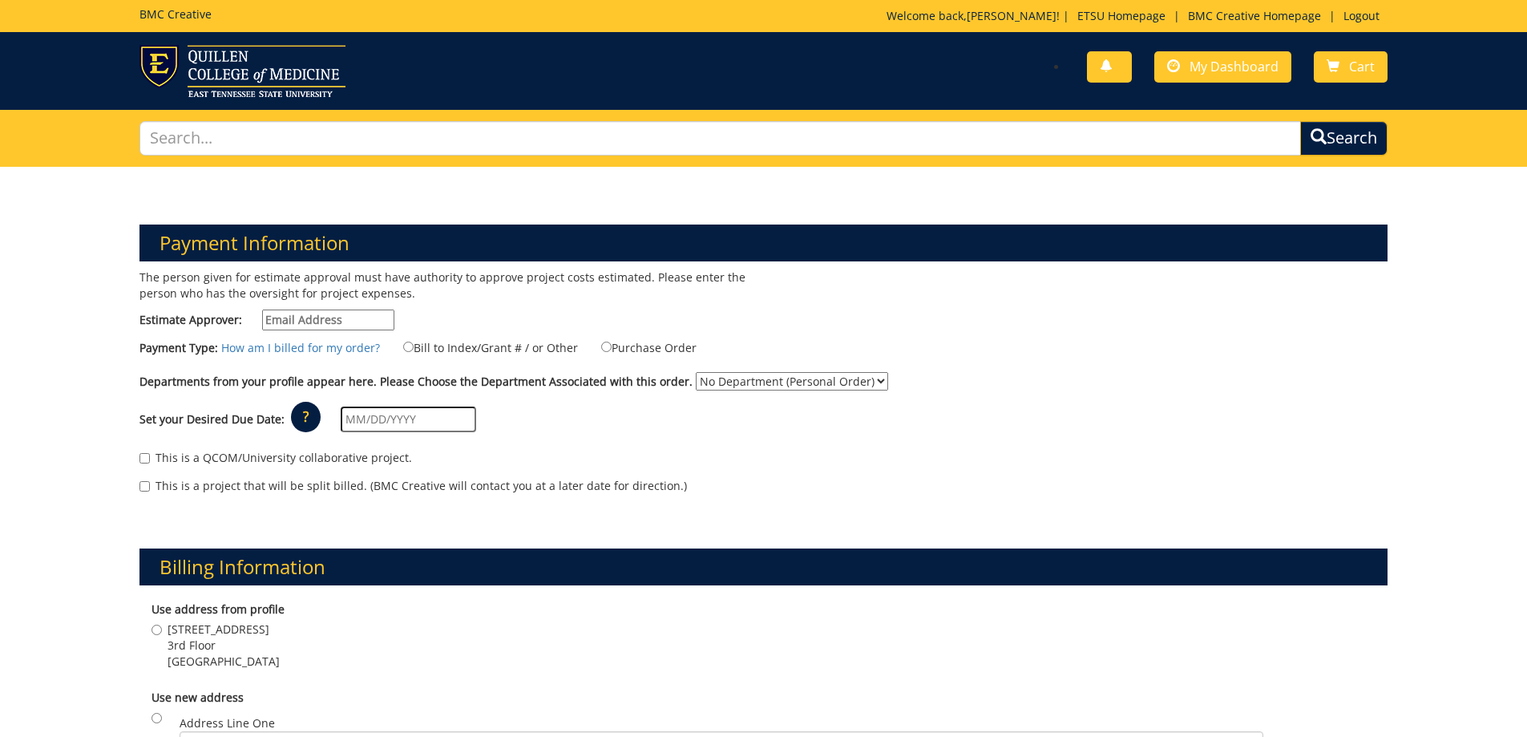
click at [337, 318] on input "Estimate Approver:" at bounding box center [328, 320] width 132 height 21
type input "owenslm@etsu.edu"
click at [601, 346] on input "Purchase Order" at bounding box center [606, 347] width 10 height 10
radio input "true"
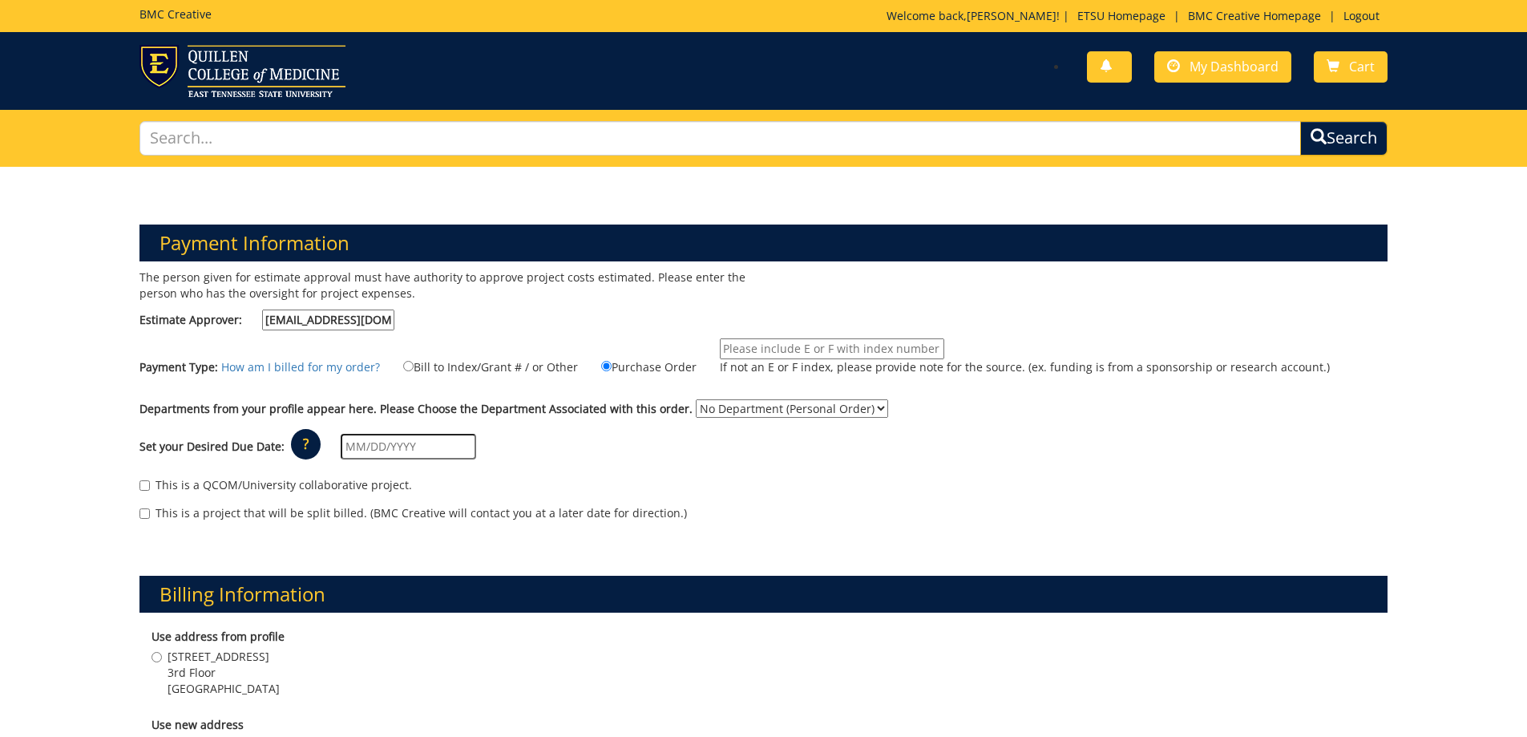
click at [793, 345] on input "If not an E or F index, please provide note for the source. (ex. funding is fro…" at bounding box center [832, 348] width 225 height 21
type input "13435"
click at [787, 404] on select "No Department (Personal Order) ETSU Health - Surgery (MEAC)" at bounding box center [792, 408] width 192 height 18
select select "244"
click at [696, 399] on select "No Department (Personal Order) ETSU Health - Surgery (MEAC)" at bounding box center [792, 408] width 192 height 18
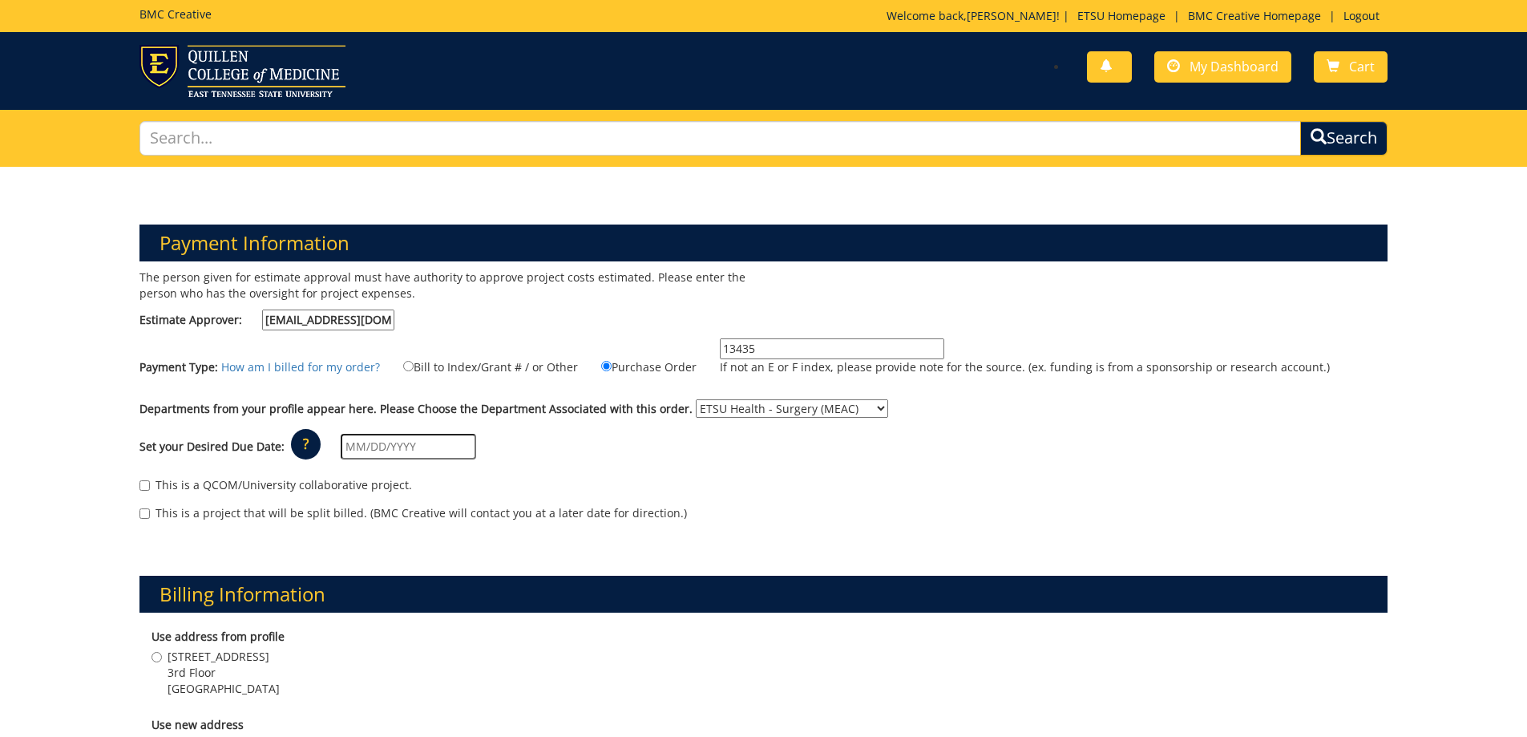
drag, startPoint x: 762, startPoint y: 446, endPoint x: 427, endPoint y: 452, distance: 334.4
click at [750, 446] on div "Set your Desired Due Date: ? × How long will my project take to finish? : Pleas…" at bounding box center [763, 447] width 1273 height 44
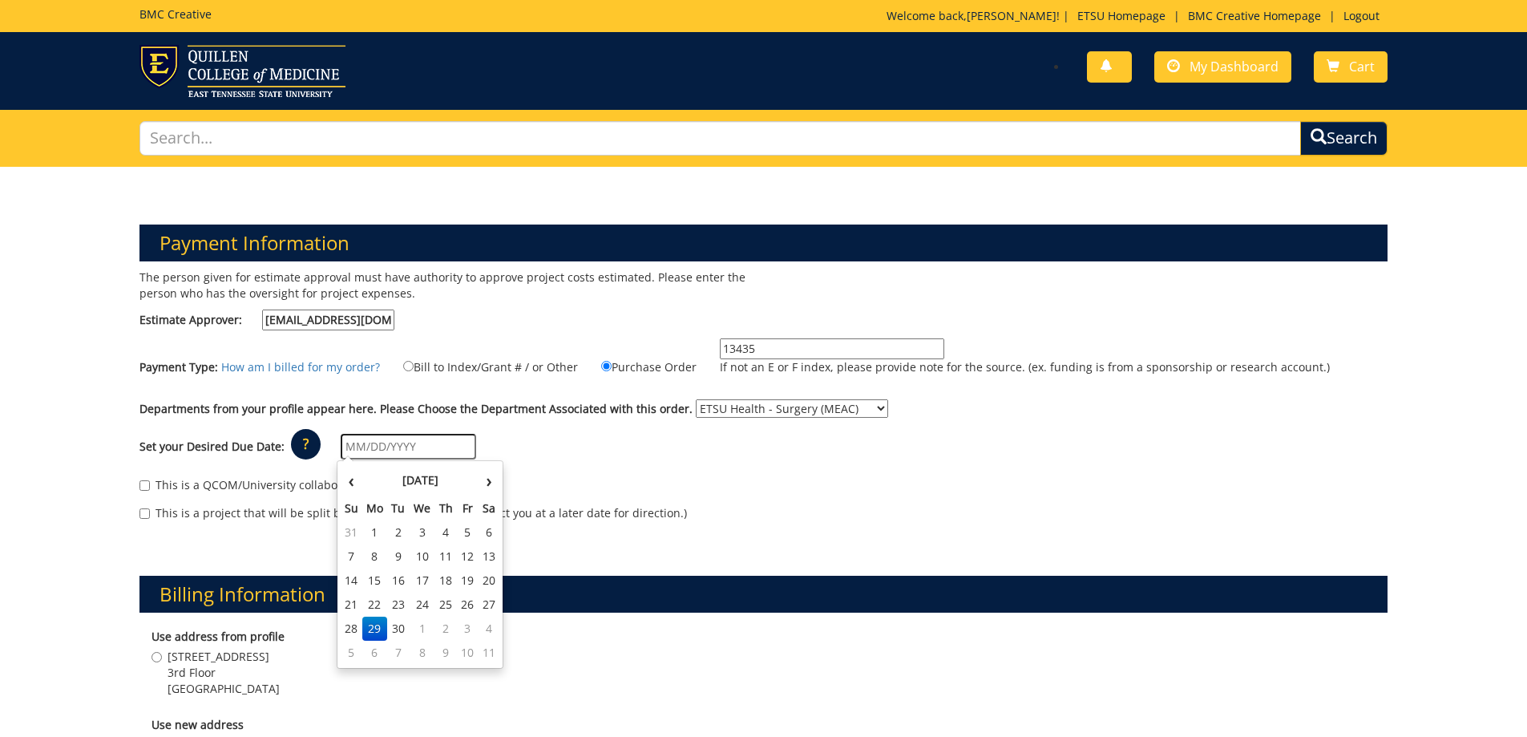
click at [390, 452] on input "text" at bounding box center [409, 447] width 136 height 26
drag, startPoint x: 645, startPoint y: 445, endPoint x: 533, endPoint y: 446, distance: 111.5
click at [645, 445] on div "Set your Desired Due Date: ? × How long will my project take to finish? : Pleas…" at bounding box center [763, 447] width 1273 height 44
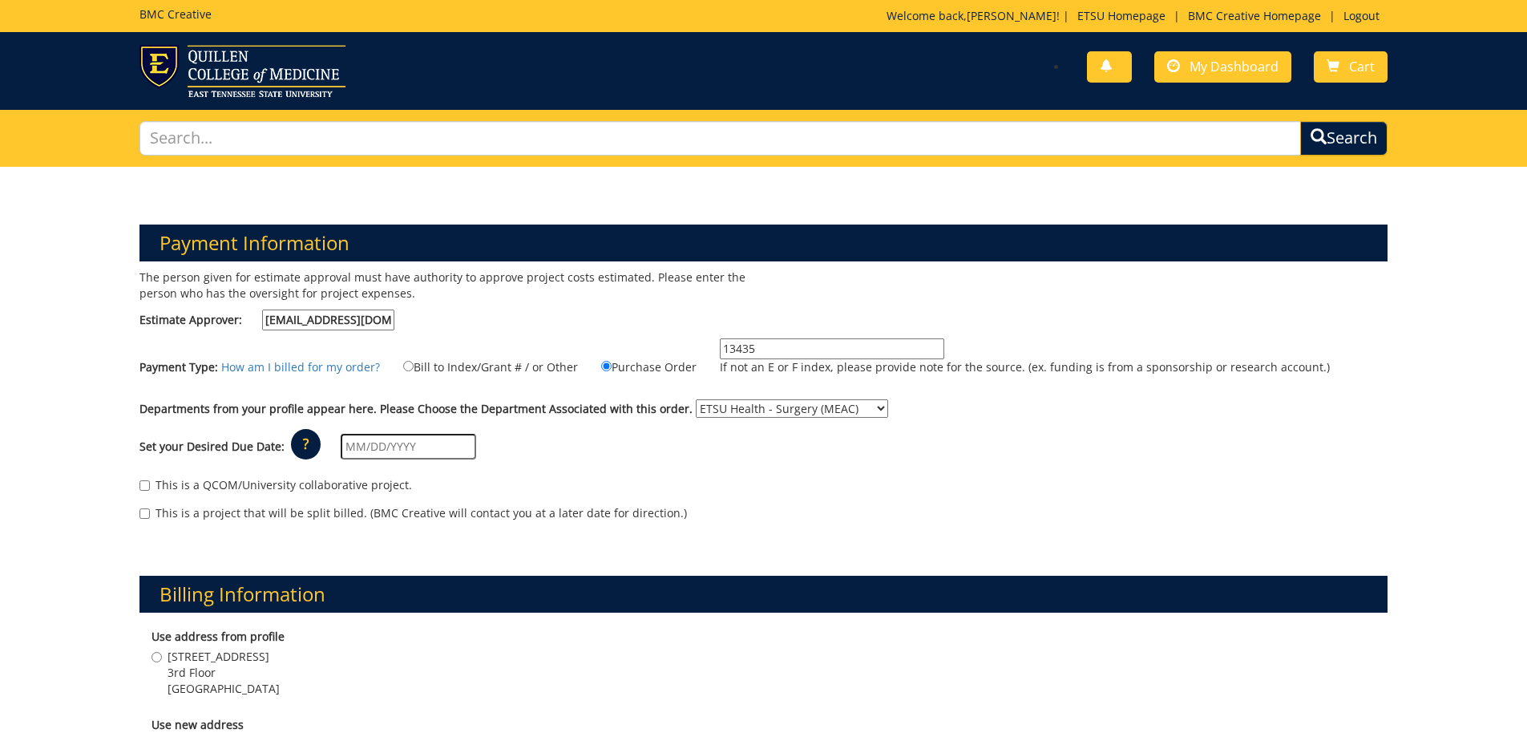
click at [423, 446] on input "text" at bounding box center [409, 447] width 136 height 26
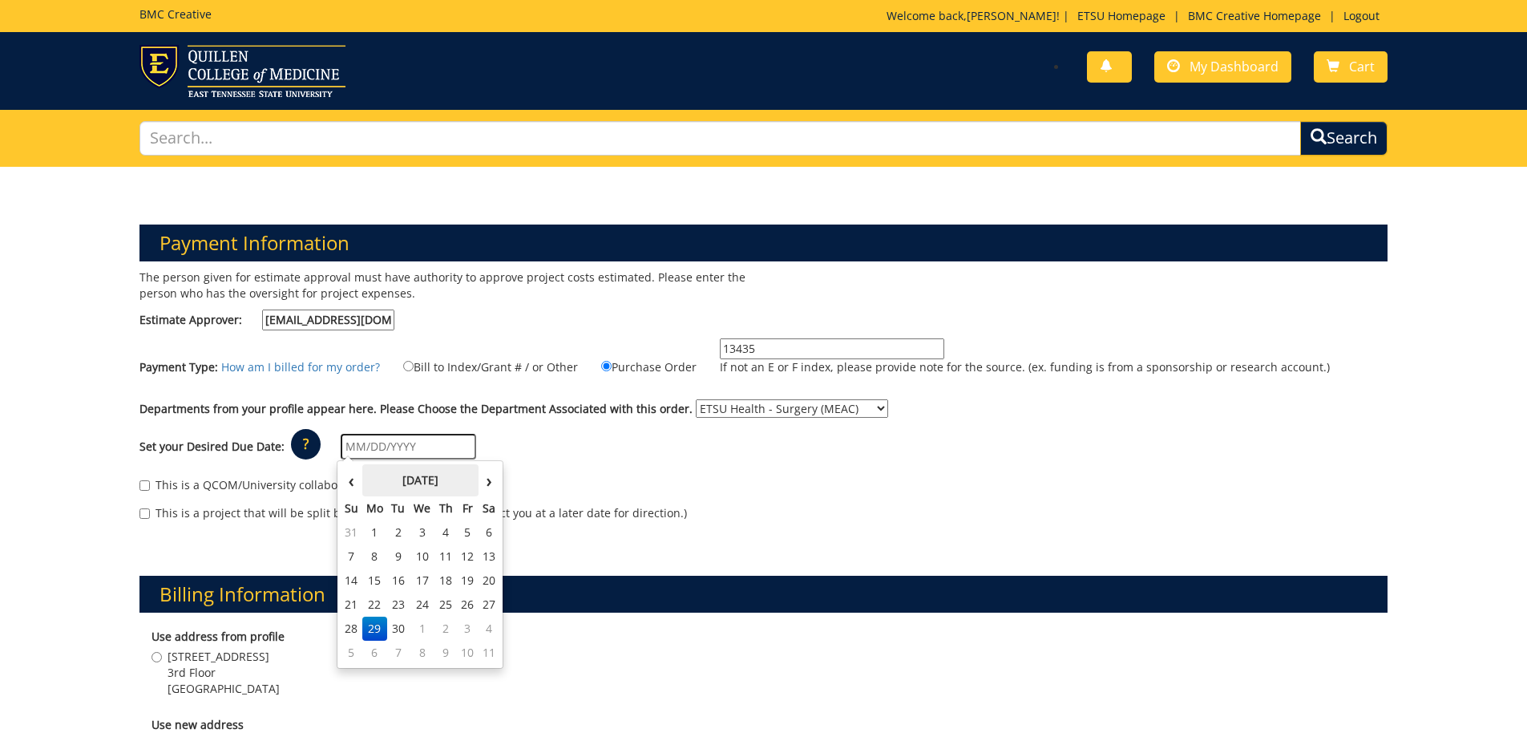
click at [373, 475] on th "September 2025" at bounding box center [420, 480] width 116 height 32
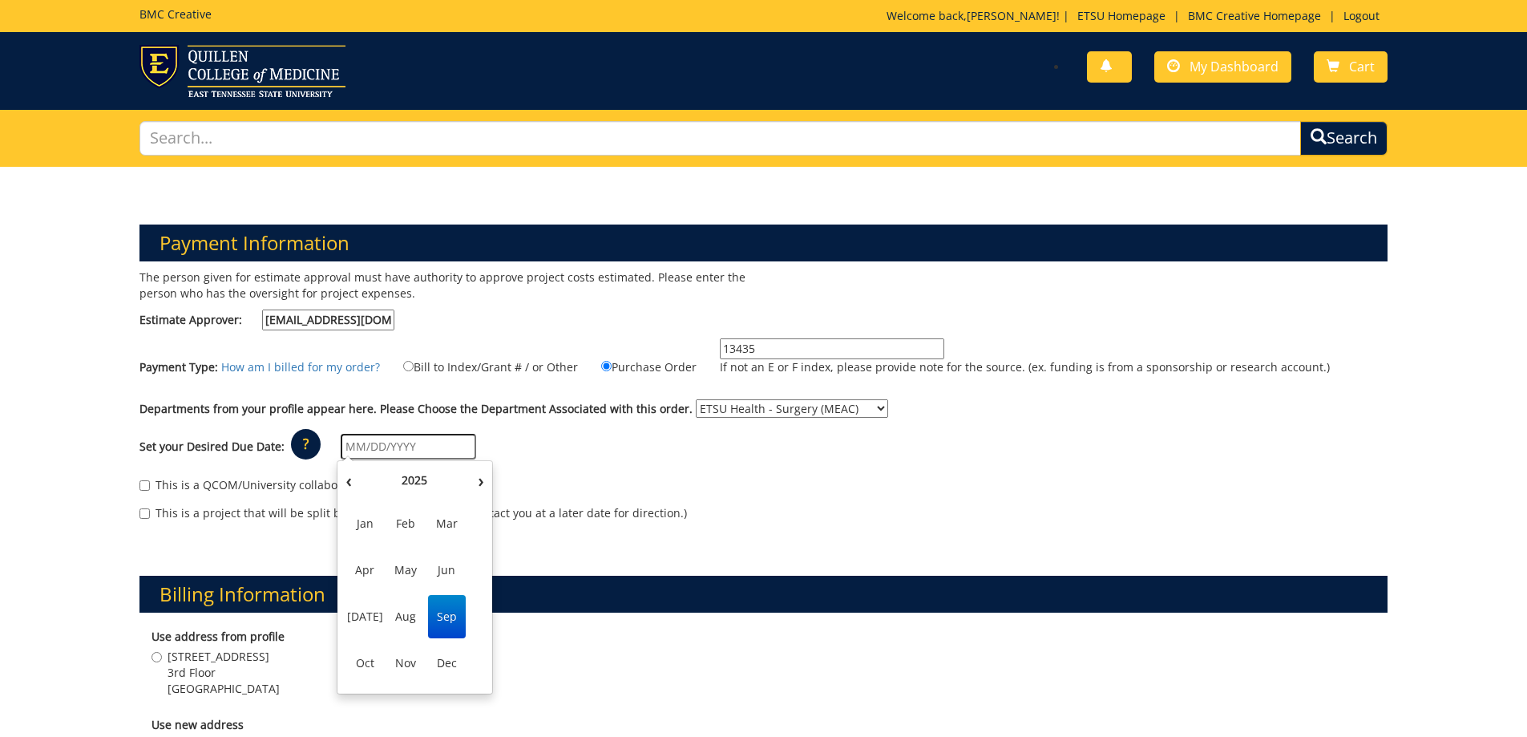
click at [451, 615] on span "Sep" at bounding box center [447, 616] width 38 height 43
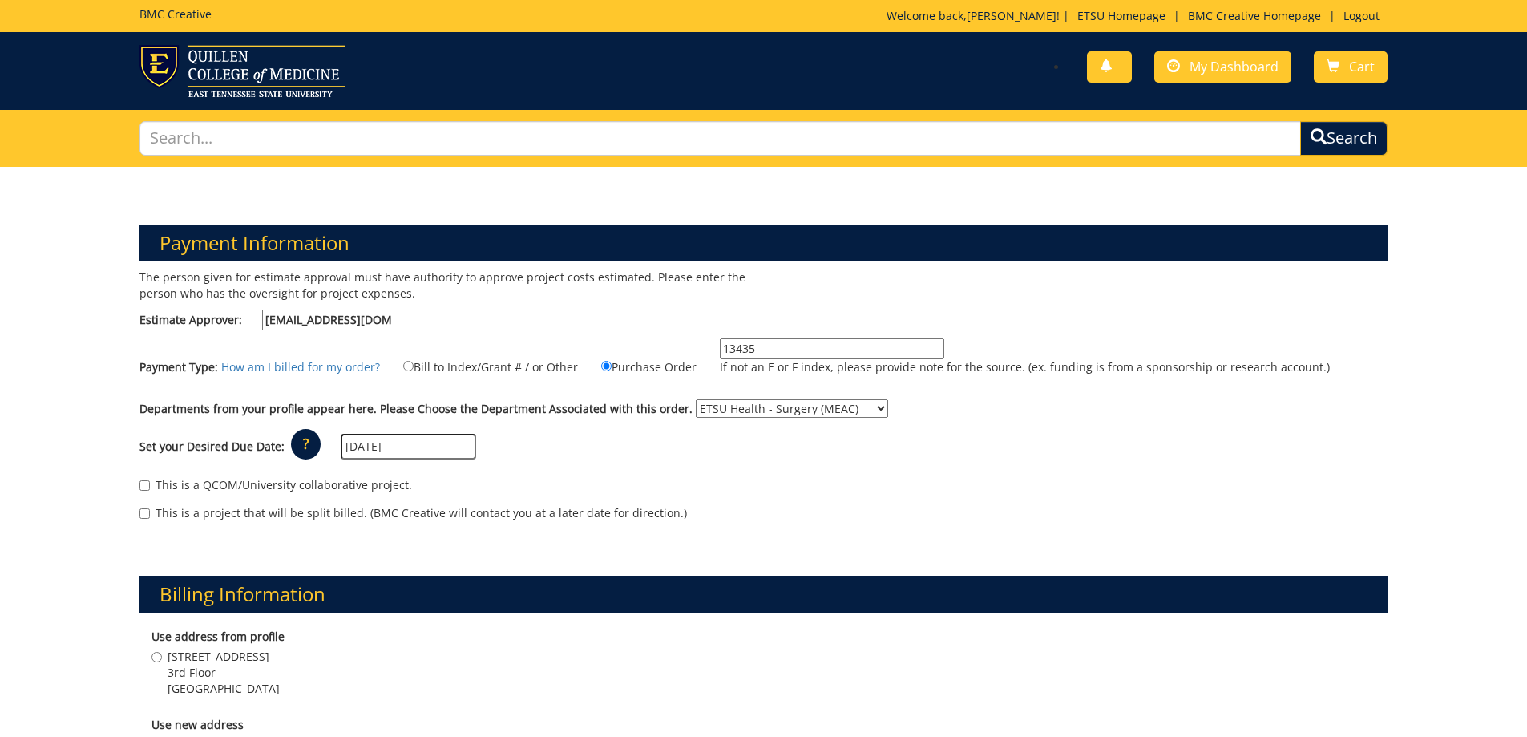
click at [442, 437] on input "09/01/2025" at bounding box center [409, 447] width 136 height 26
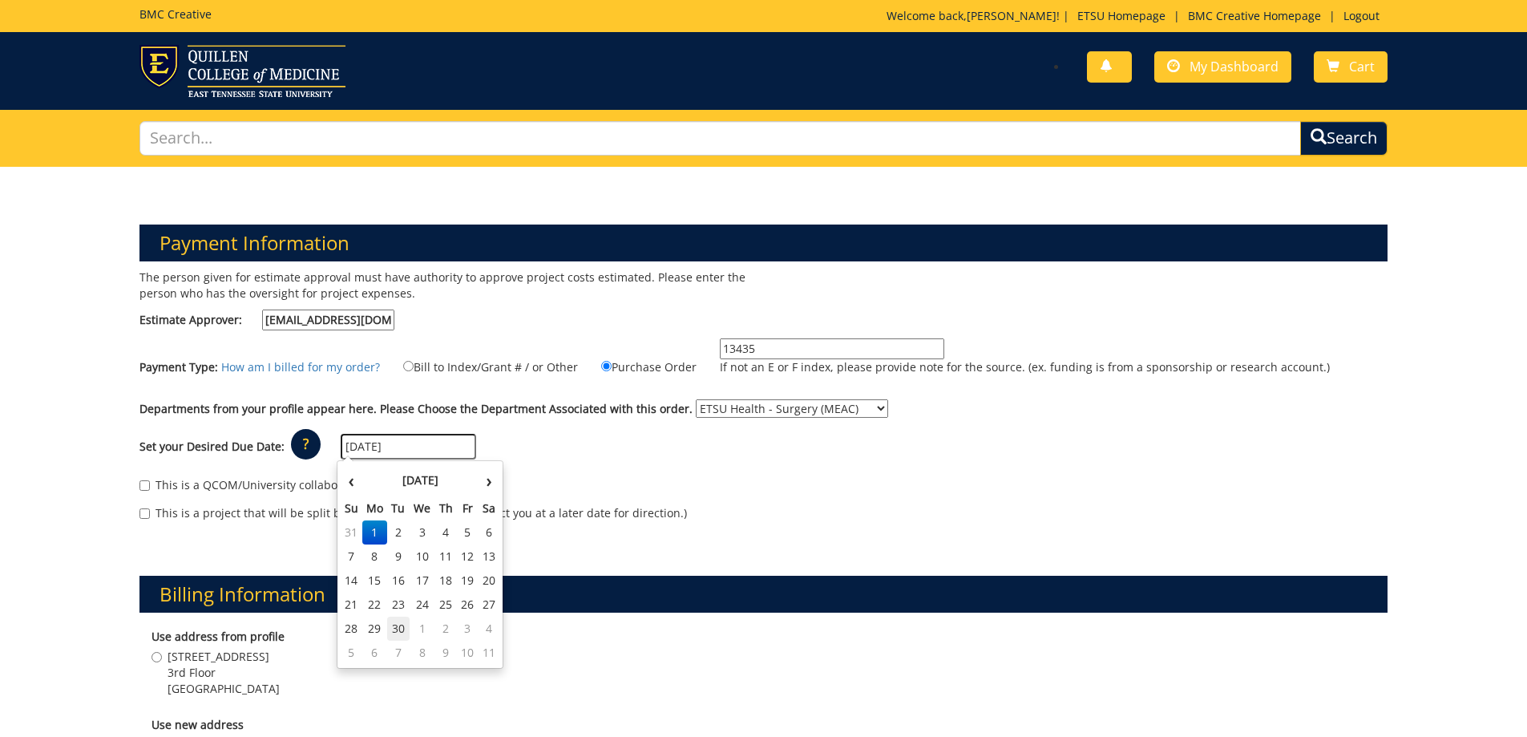
click at [403, 628] on td "30" at bounding box center [398, 629] width 22 height 24
type input "[DATE]"
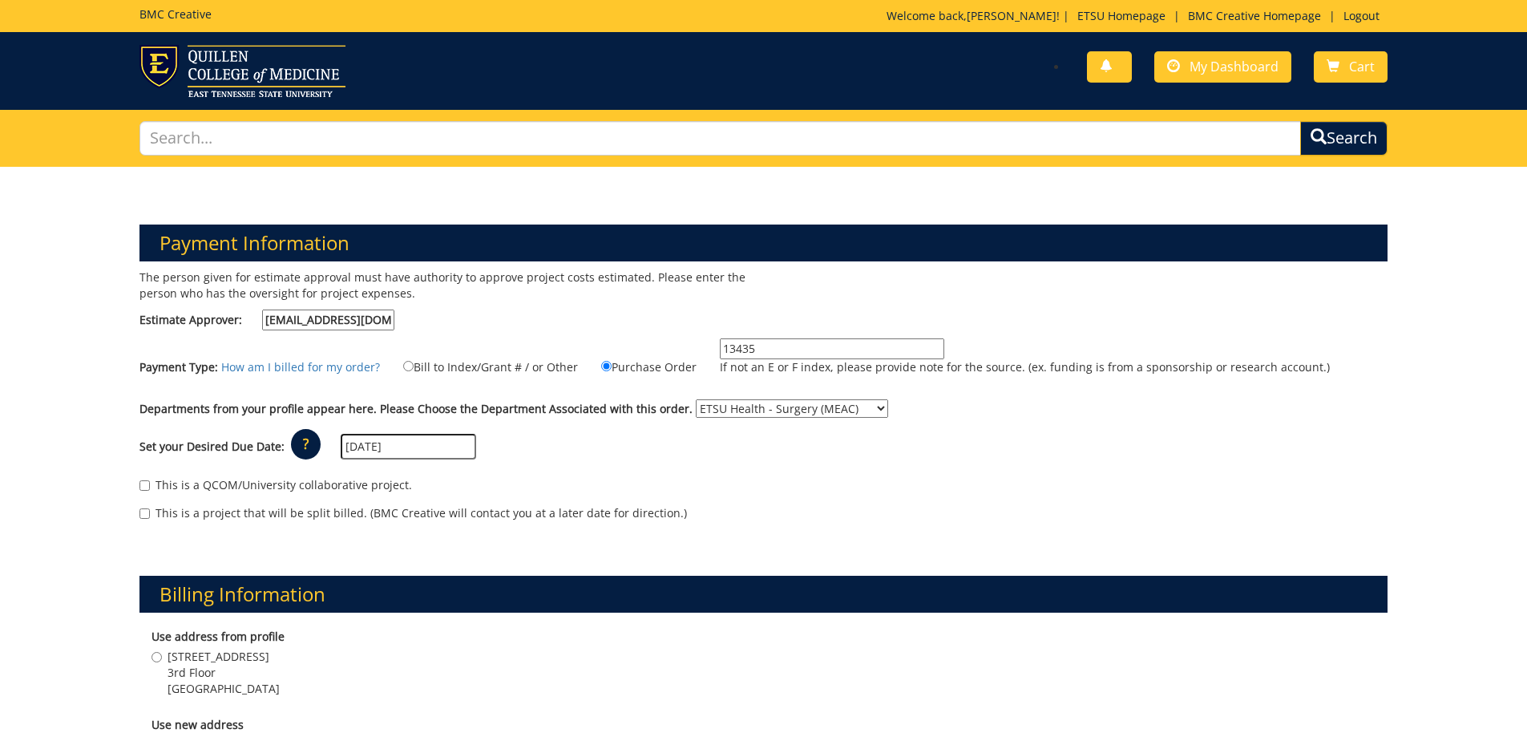
click at [676, 436] on div "Set your Desired Due Date: ? × How long will my project take to finish? : Pleas…" at bounding box center [763, 447] width 1273 height 44
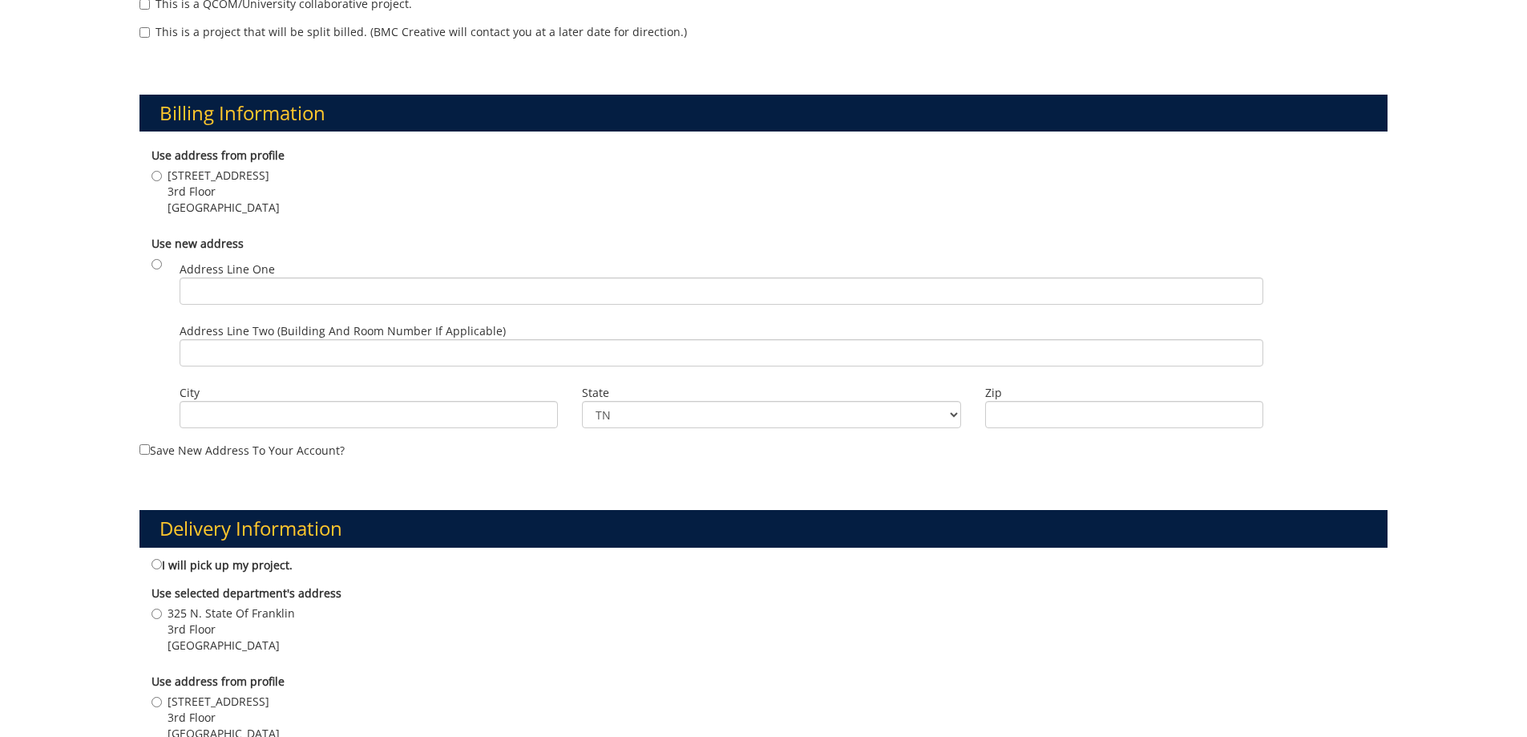
click at [150, 160] on div "Use address from profile 325 N. State of Franklin Road 3rd Floor Johnson City ,…" at bounding box center [764, 184] width 1249 height 88
drag, startPoint x: 150, startPoint y: 164, endPoint x: 152, endPoint y: 176, distance: 11.5
click at [151, 171] on div "Use address from profile 325 N. State of Franklin Road 3rd Floor Johnson City ,…" at bounding box center [764, 184] width 1249 height 88
click at [152, 176] on input "325 N. State of Franklin Road 3rd Floor Johnson City , TN 37604" at bounding box center [157, 176] width 10 height 10
radio input "true"
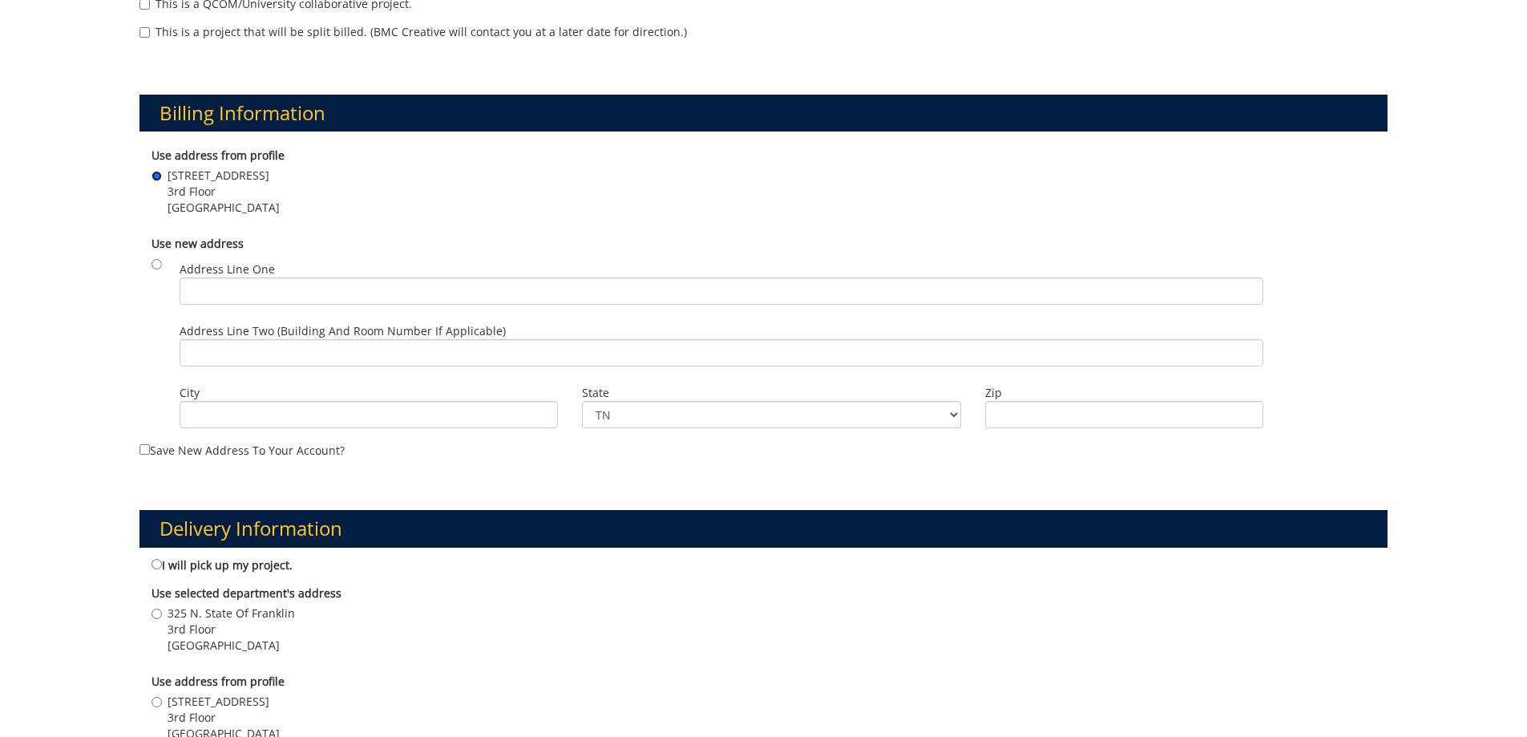
scroll to position [882, 0]
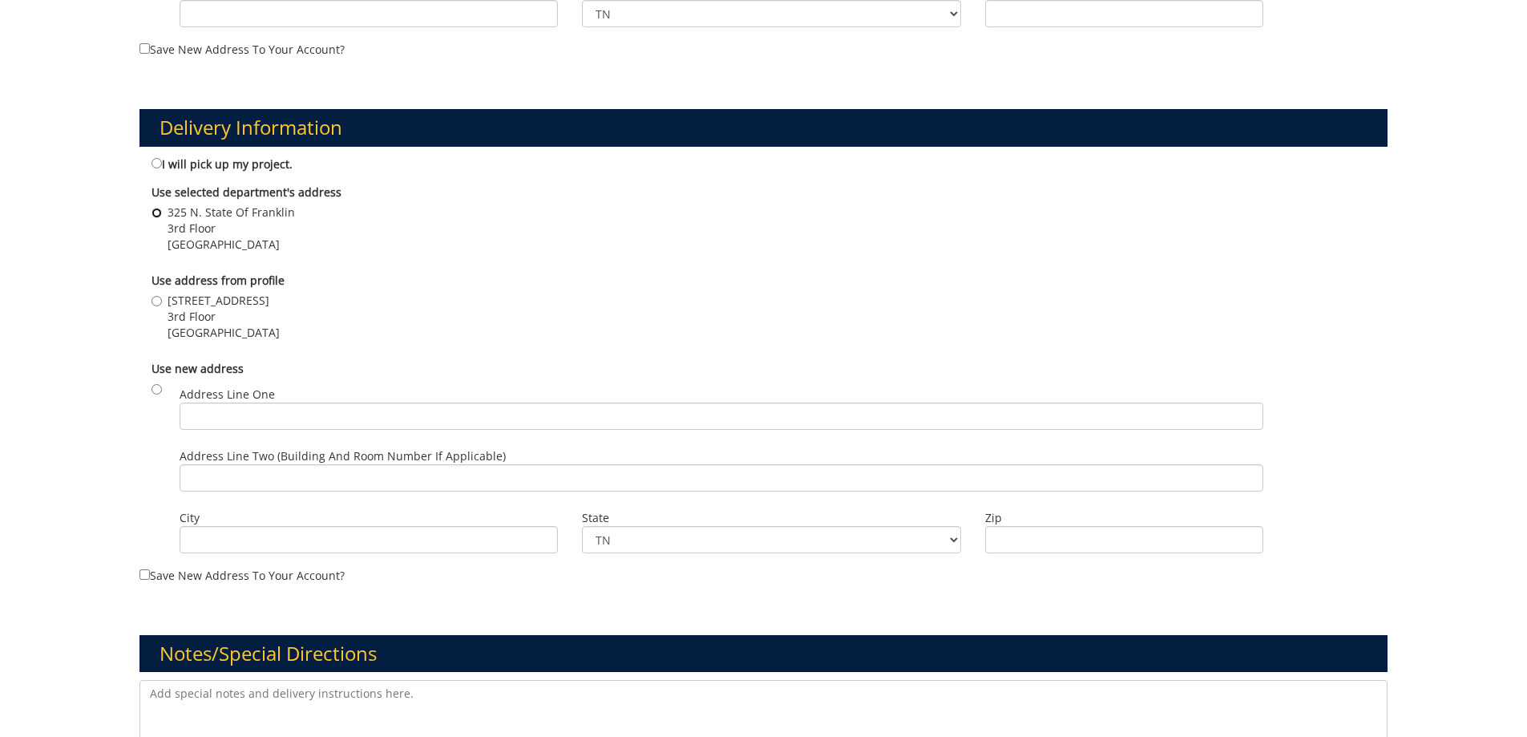
click at [154, 210] on input "325 N. State Of Franklin 3rd Floor JOHNSON CITY , TN 37604" at bounding box center [157, 213] width 10 height 10
radio input "true"
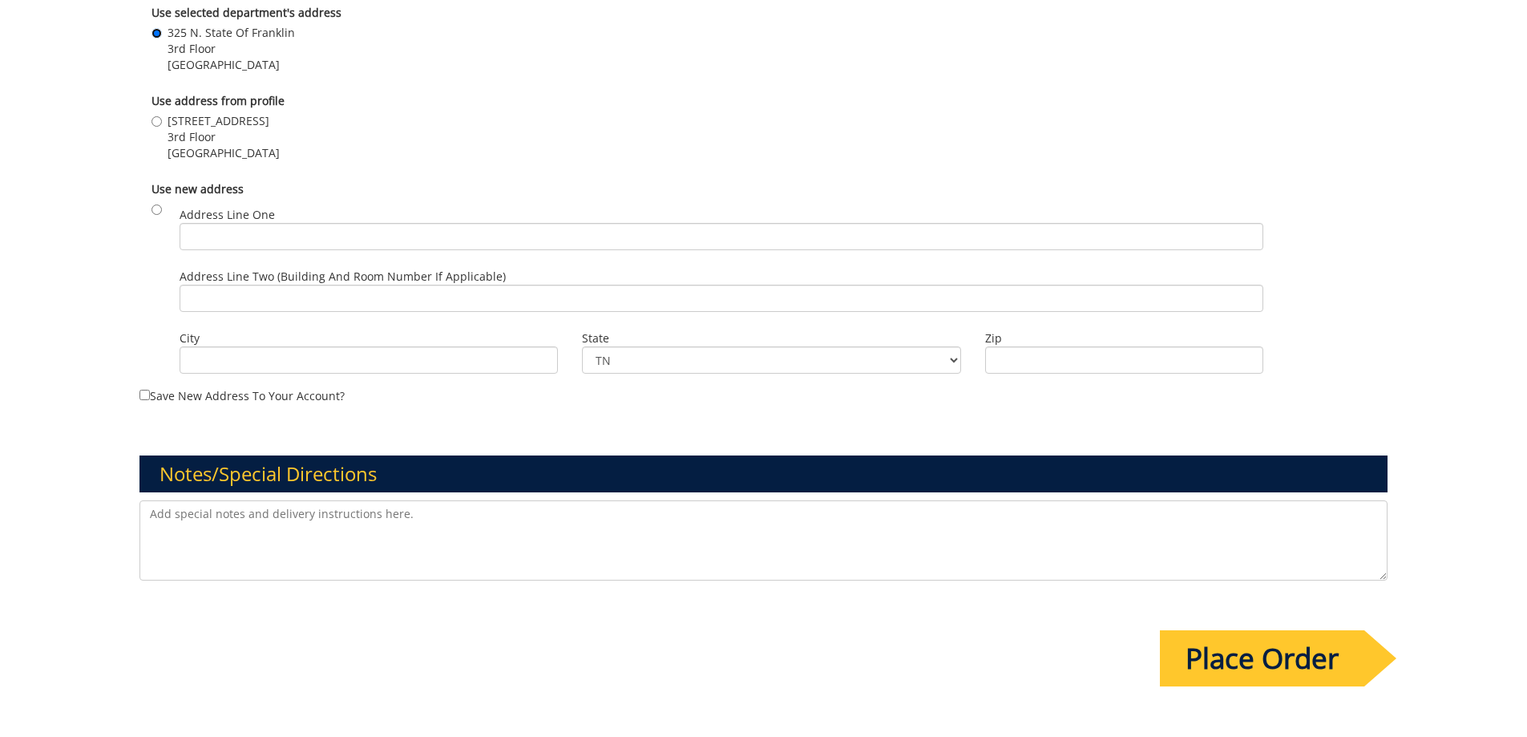
scroll to position [1234, 0]
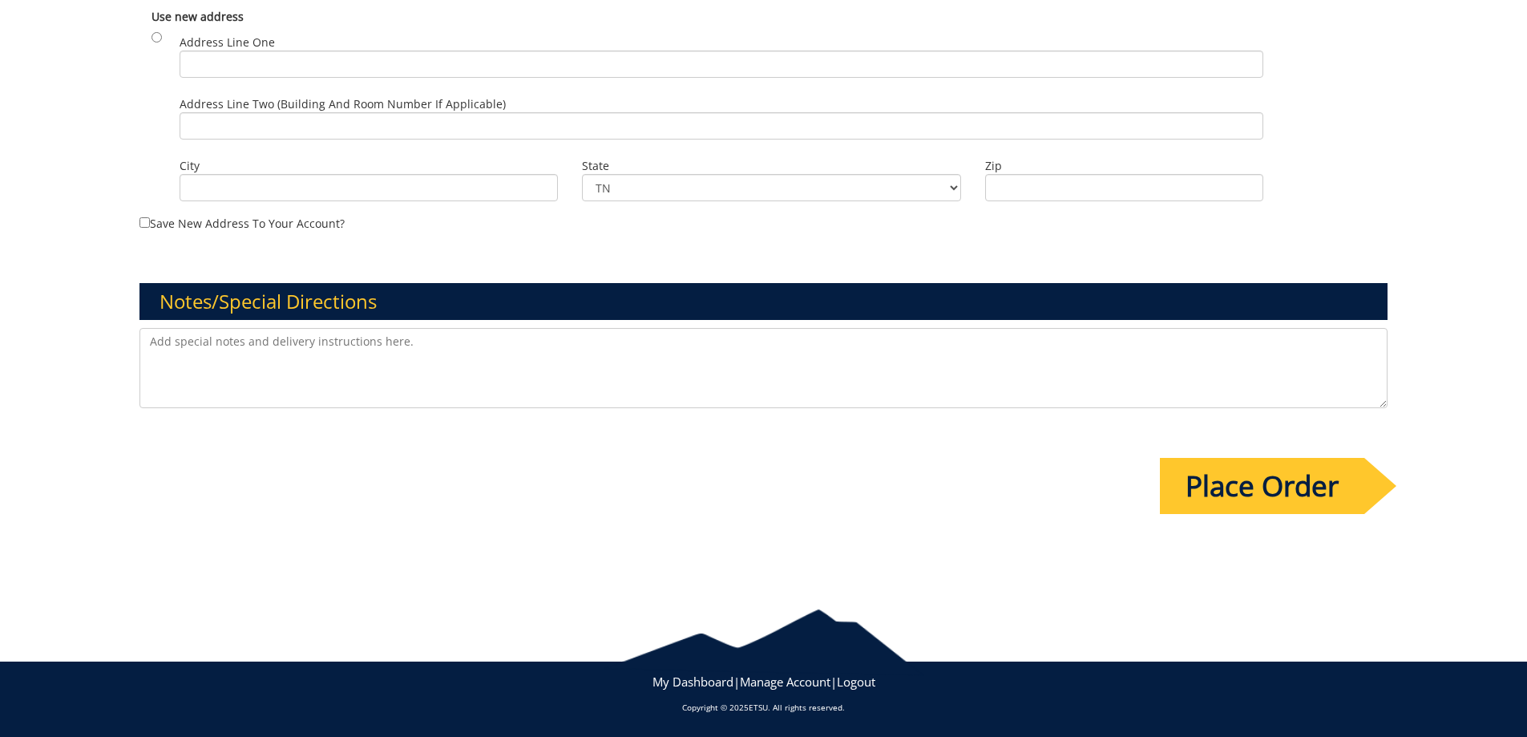
click at [284, 349] on textarea at bounding box center [764, 368] width 1249 height 80
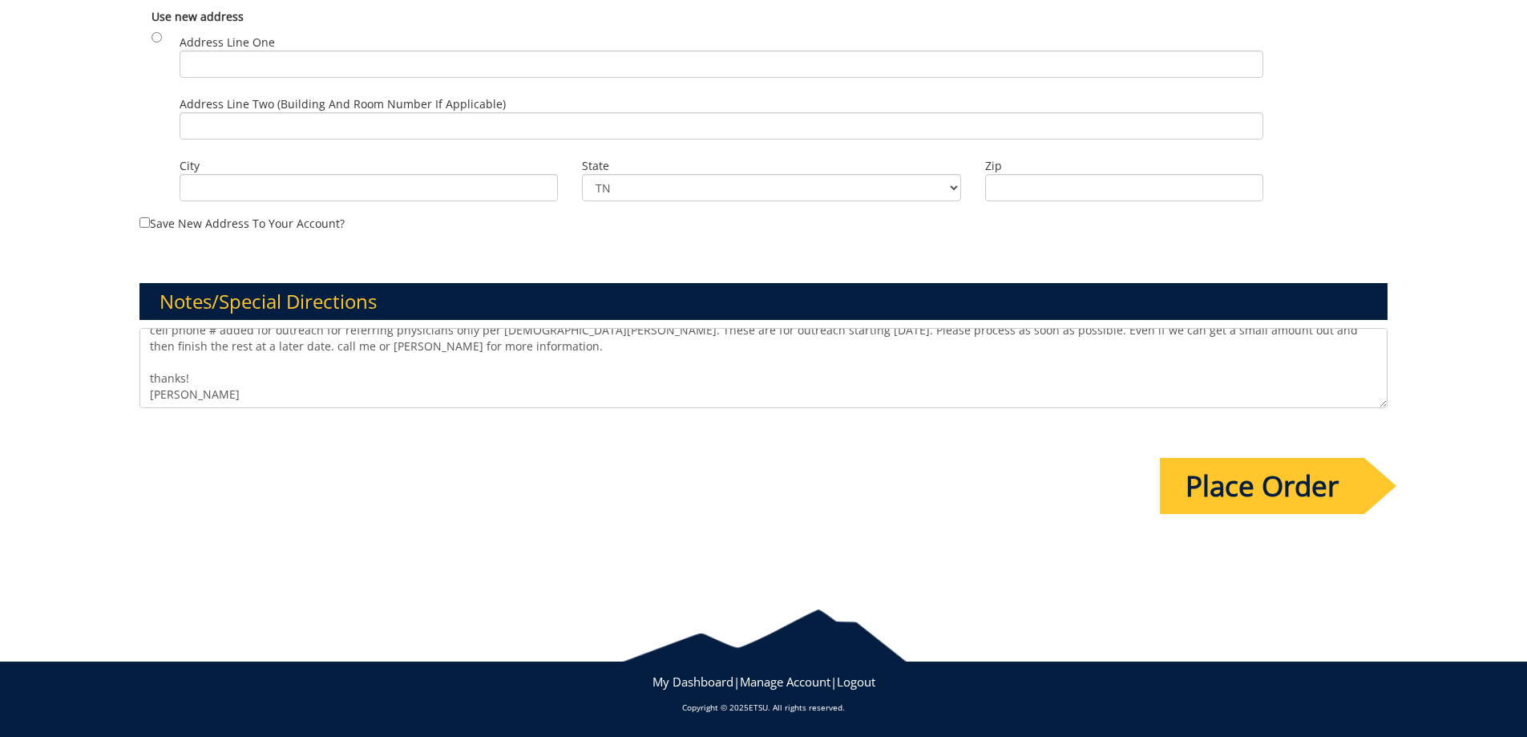
scroll to position [11, 0]
type textarea "cell phone # added for outreach for referring physicians only per Kristen Early…"
click at [1261, 463] on input "Place Order" at bounding box center [1262, 486] width 204 height 56
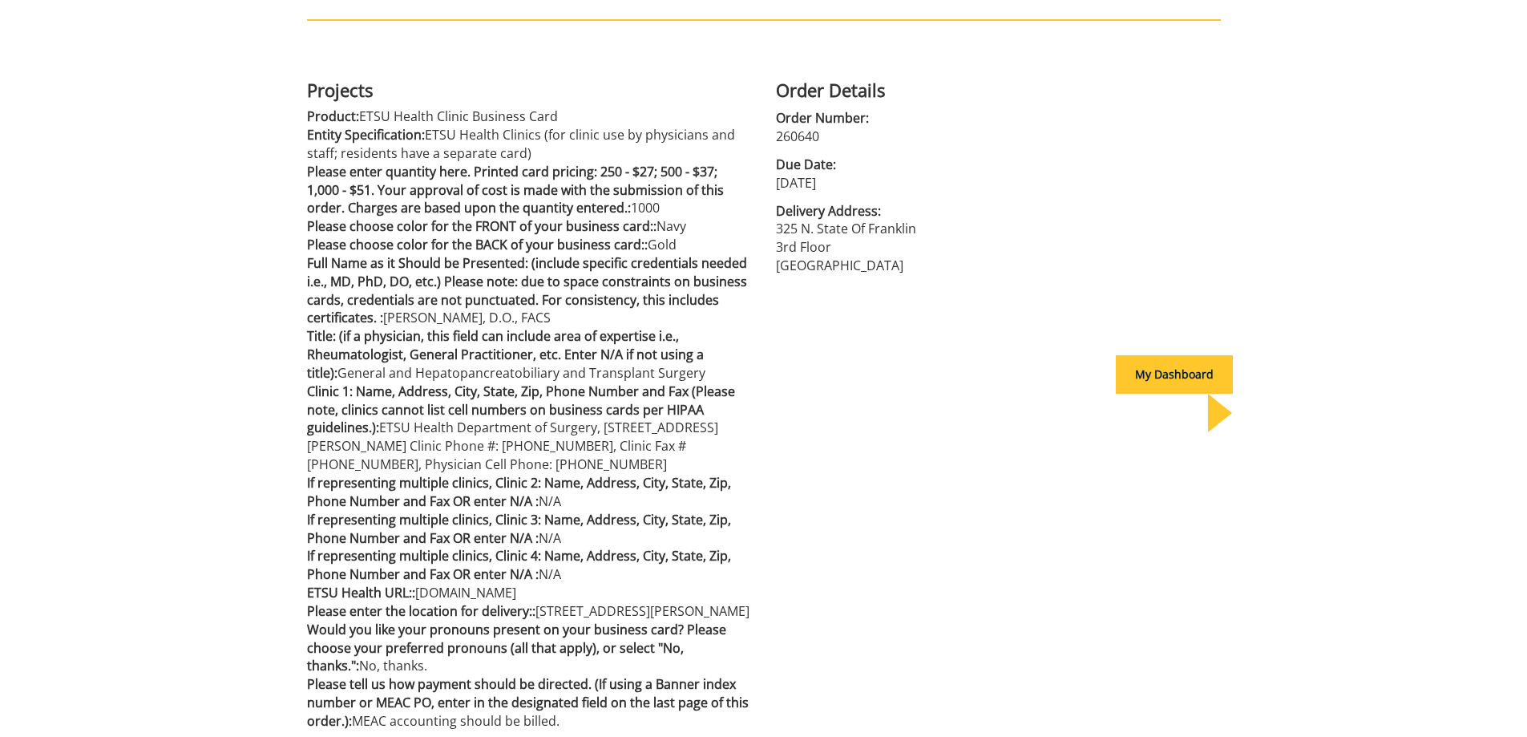
scroll to position [520, 0]
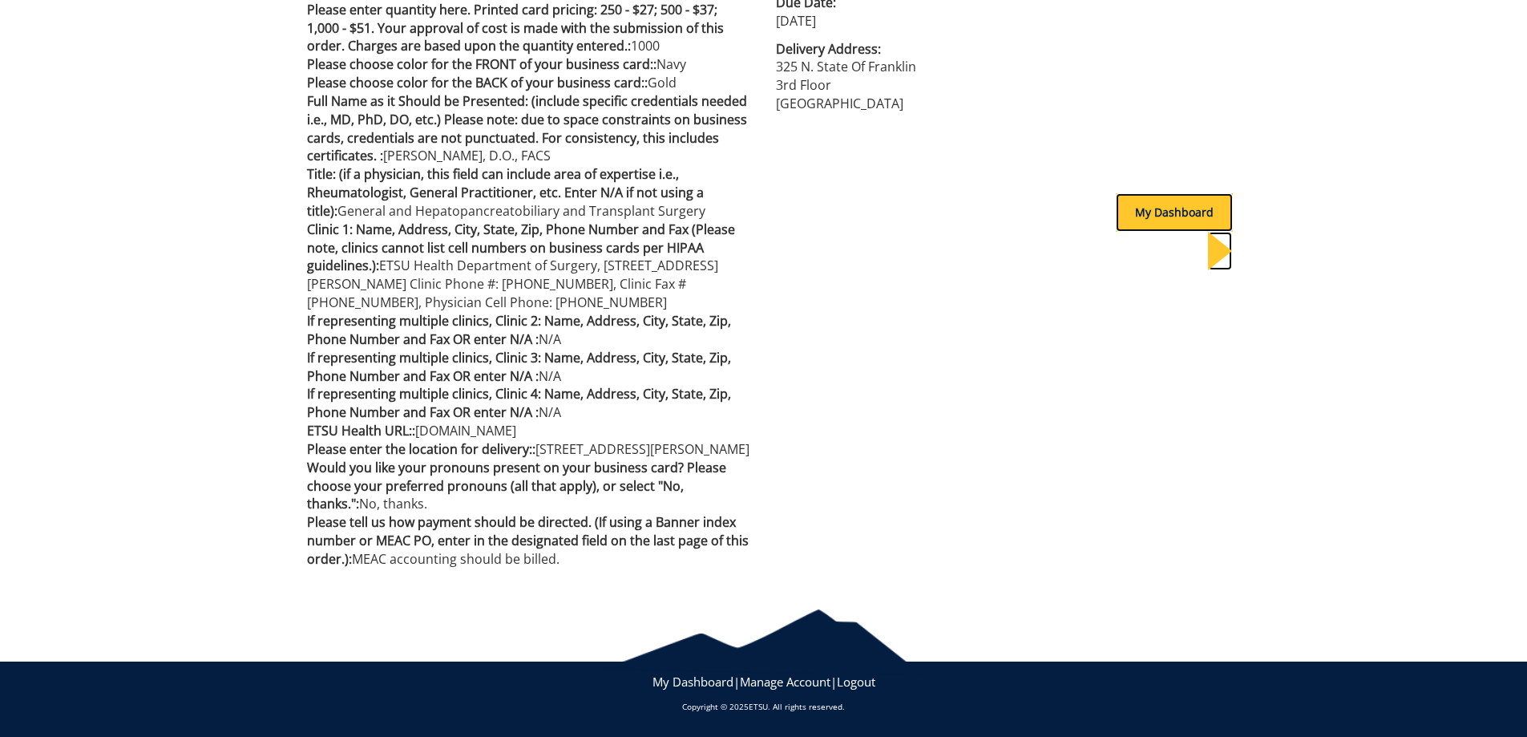
click at [1144, 202] on div "My Dashboard" at bounding box center [1174, 212] width 117 height 38
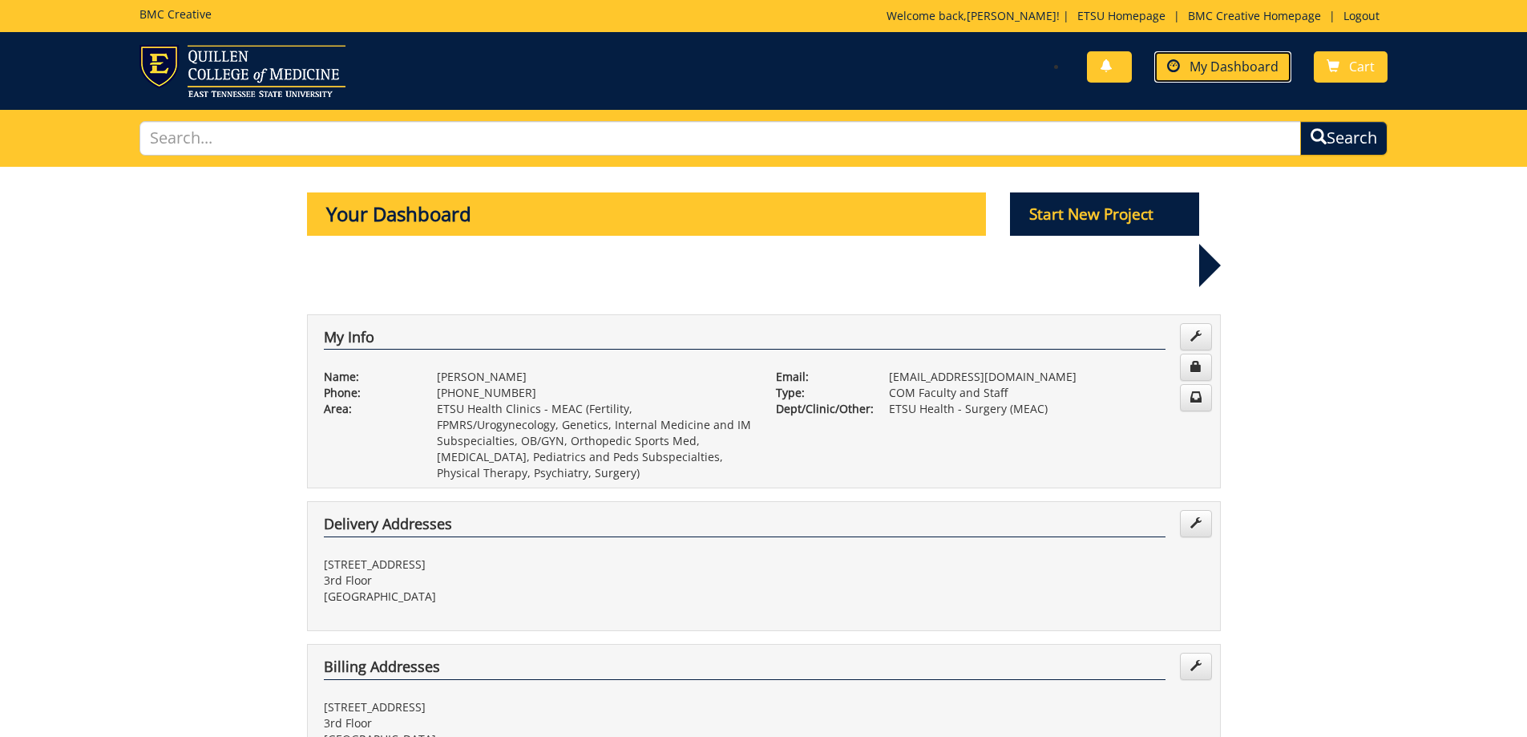
click at [1225, 75] on span "My Dashboard" at bounding box center [1234, 67] width 89 height 18
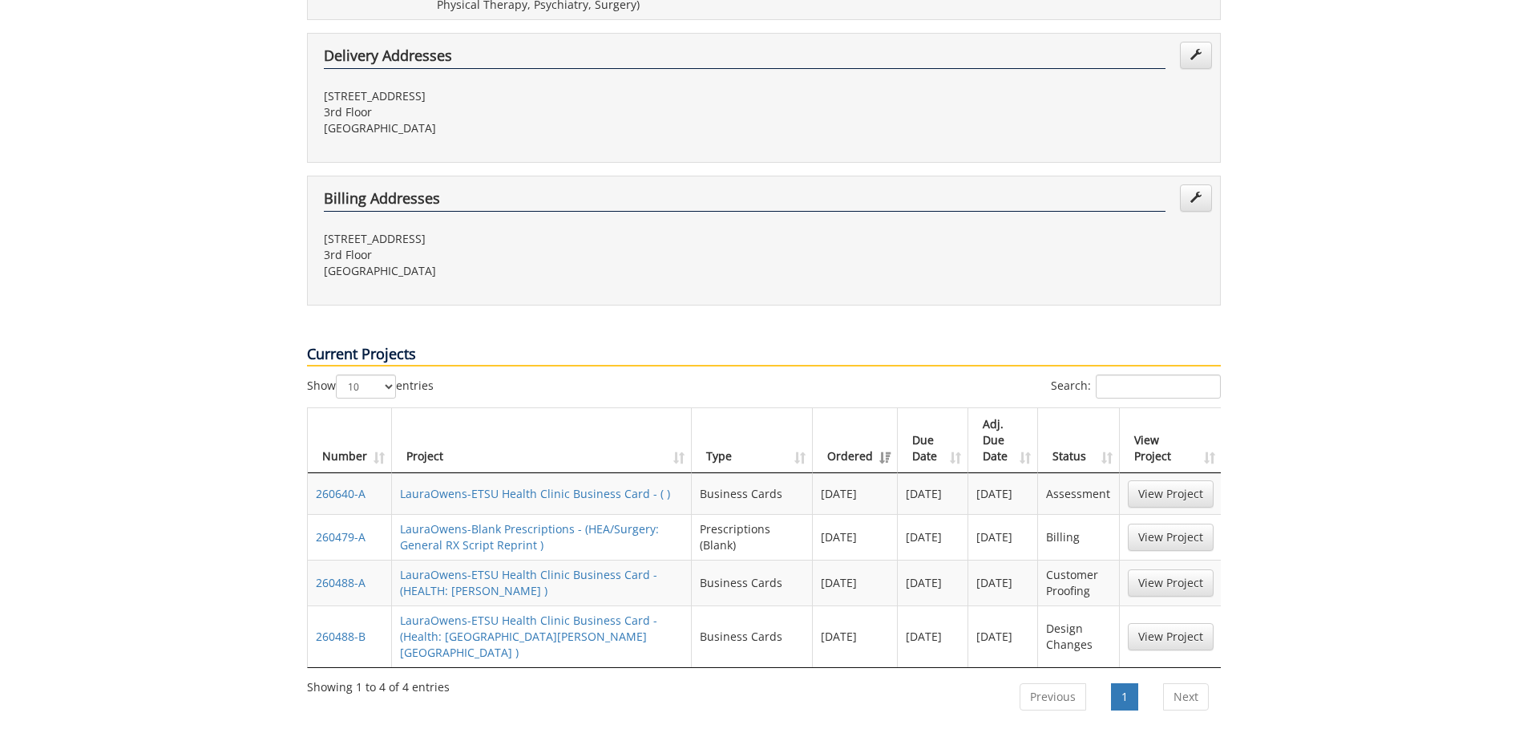
scroll to position [561, 0]
